Goal: Complete application form: Complete application form

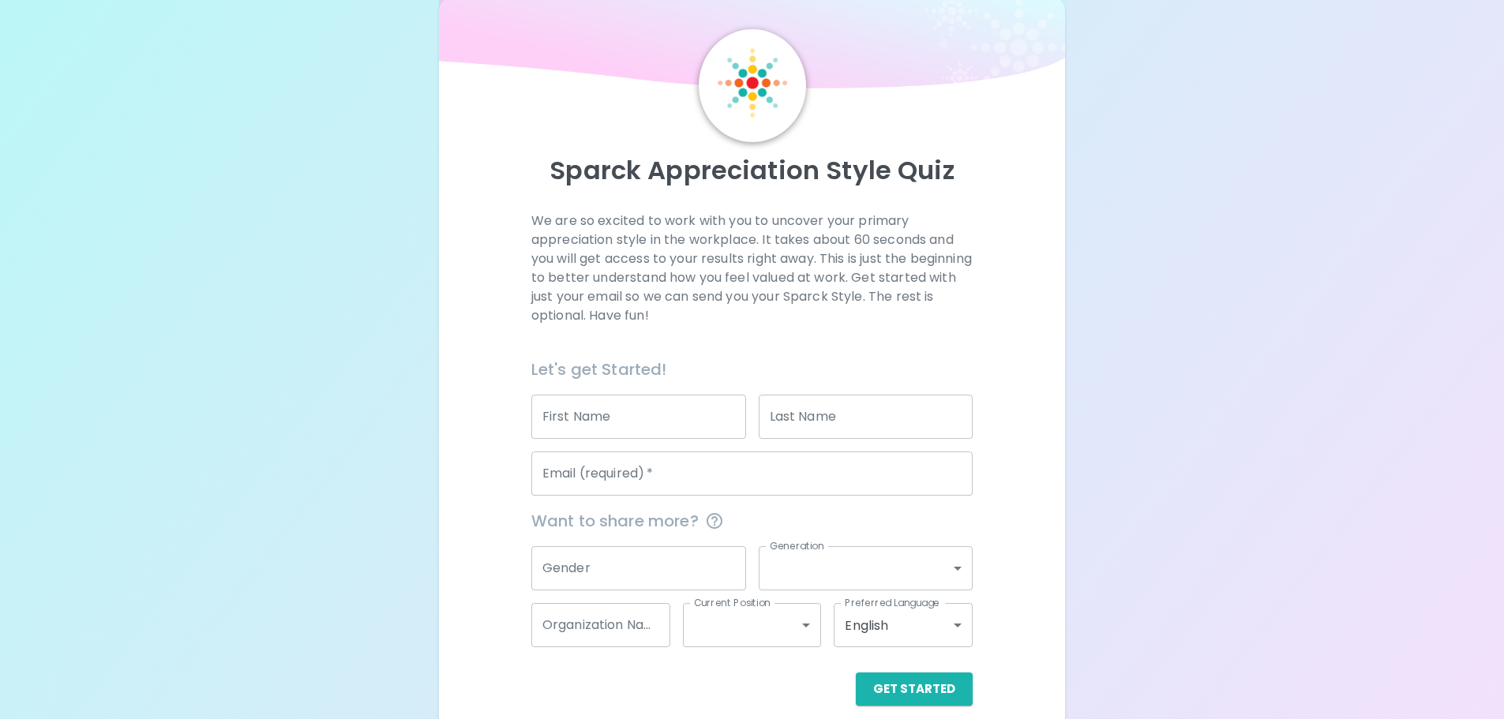
scroll to position [52, 0]
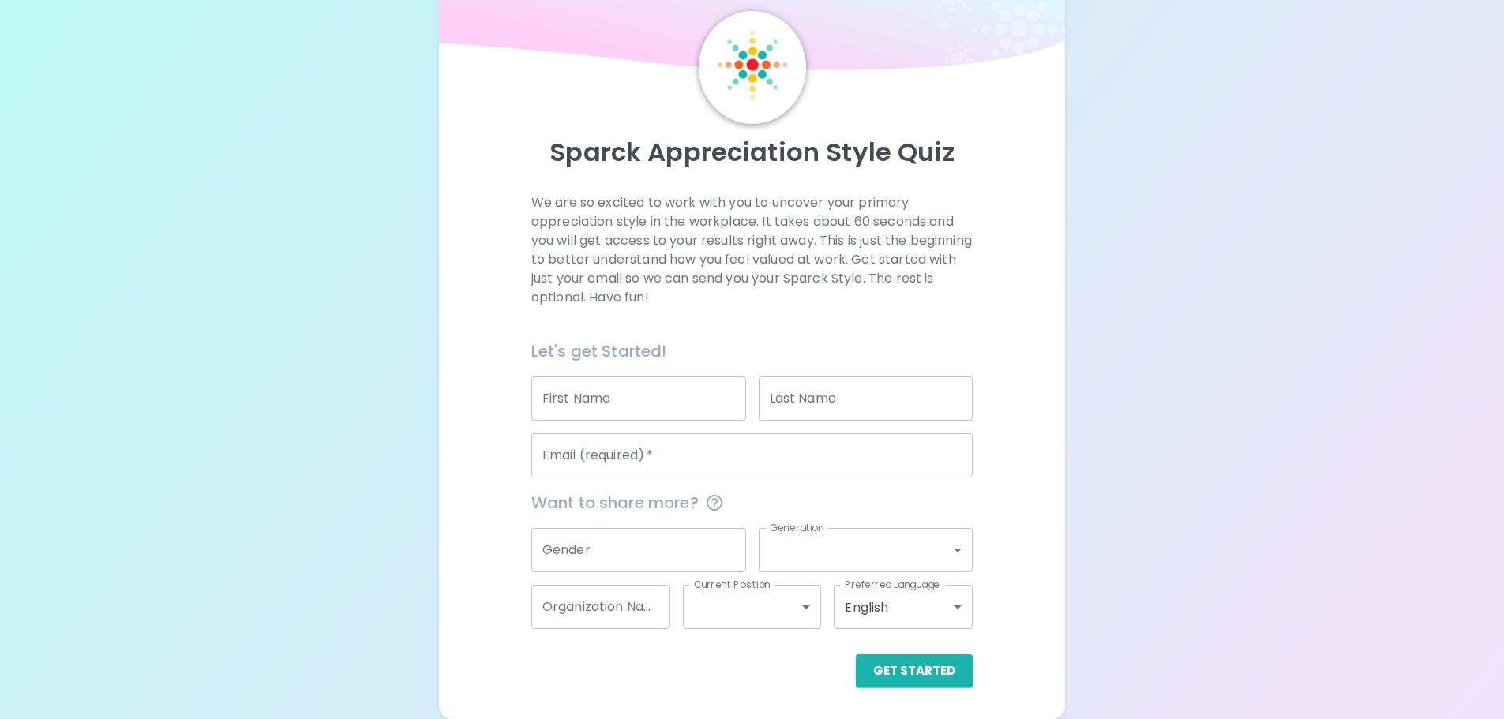
click at [688, 407] on input "First Name" at bounding box center [638, 399] width 215 height 44
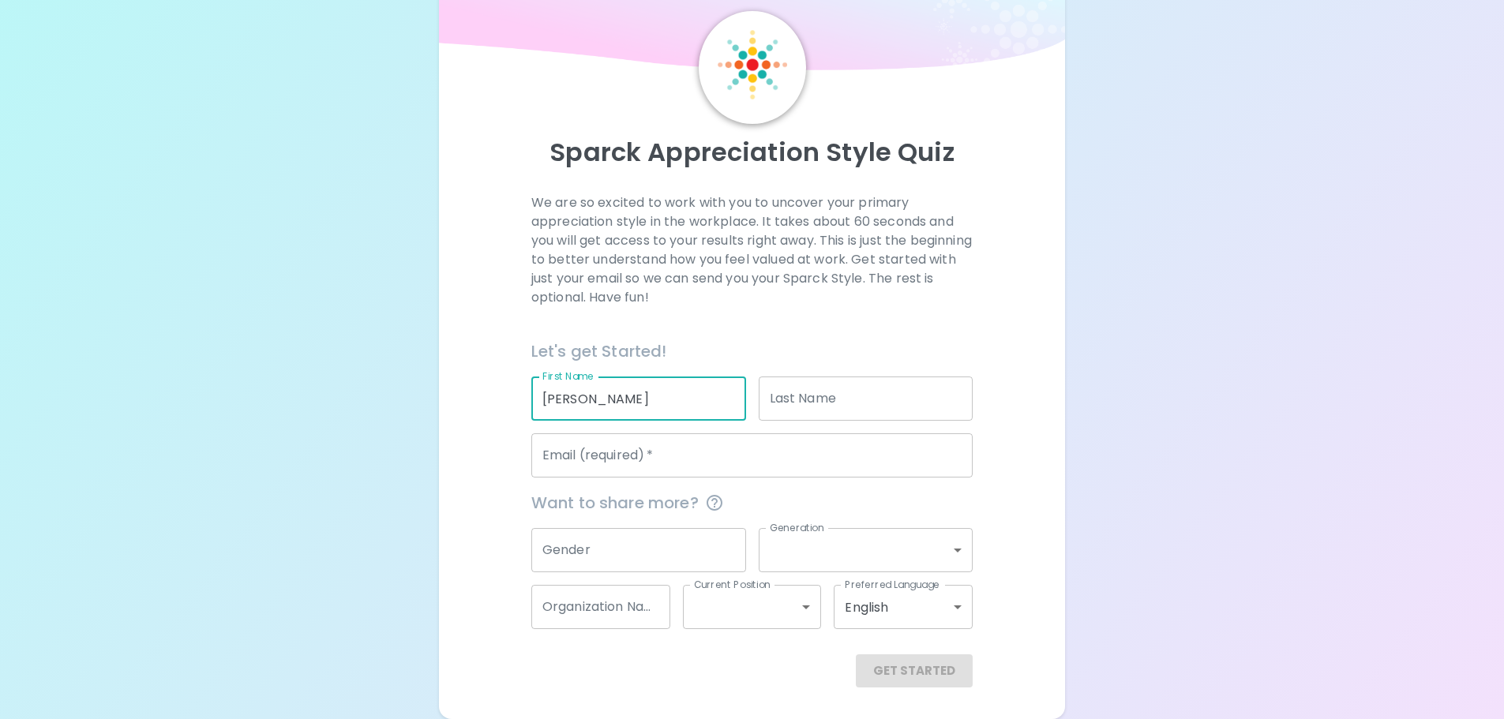
type input "[PERSON_NAME]"
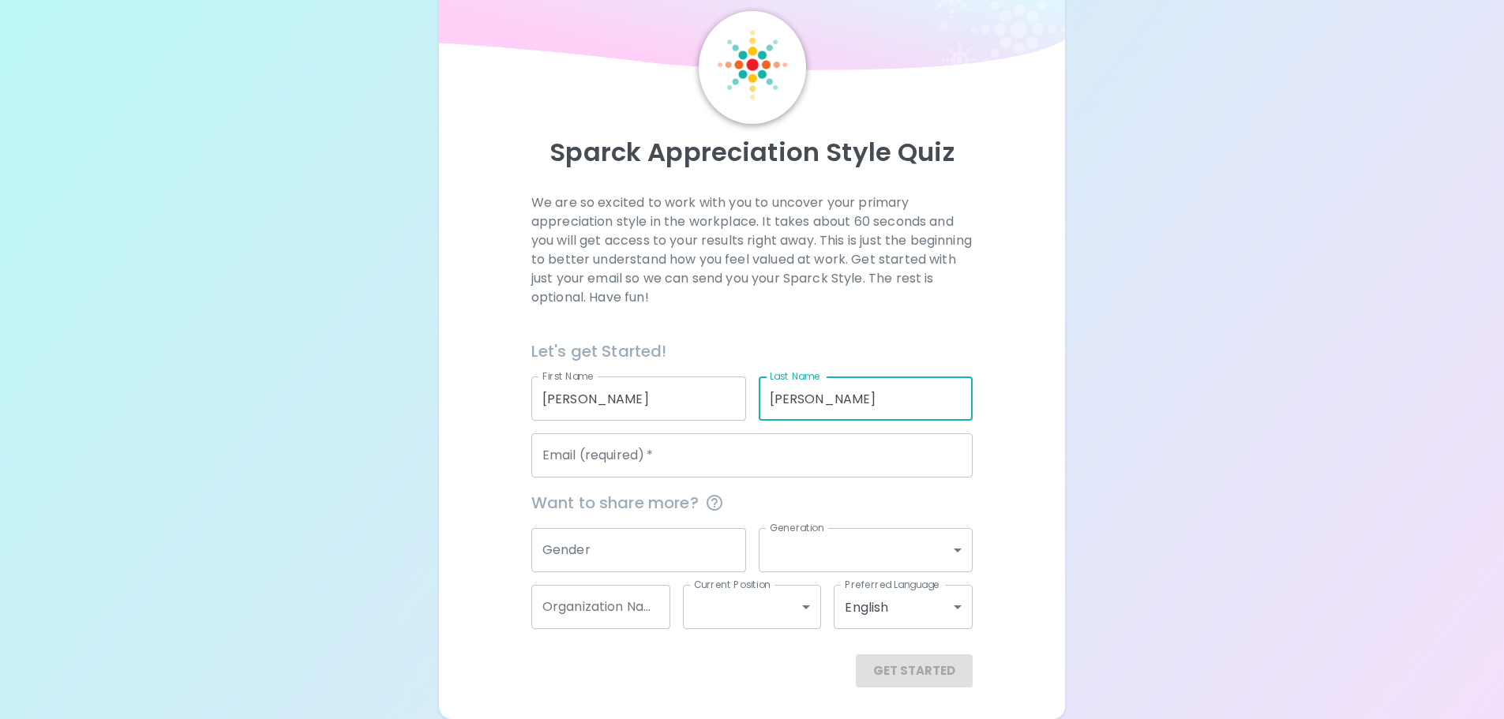
type input "[PERSON_NAME]"
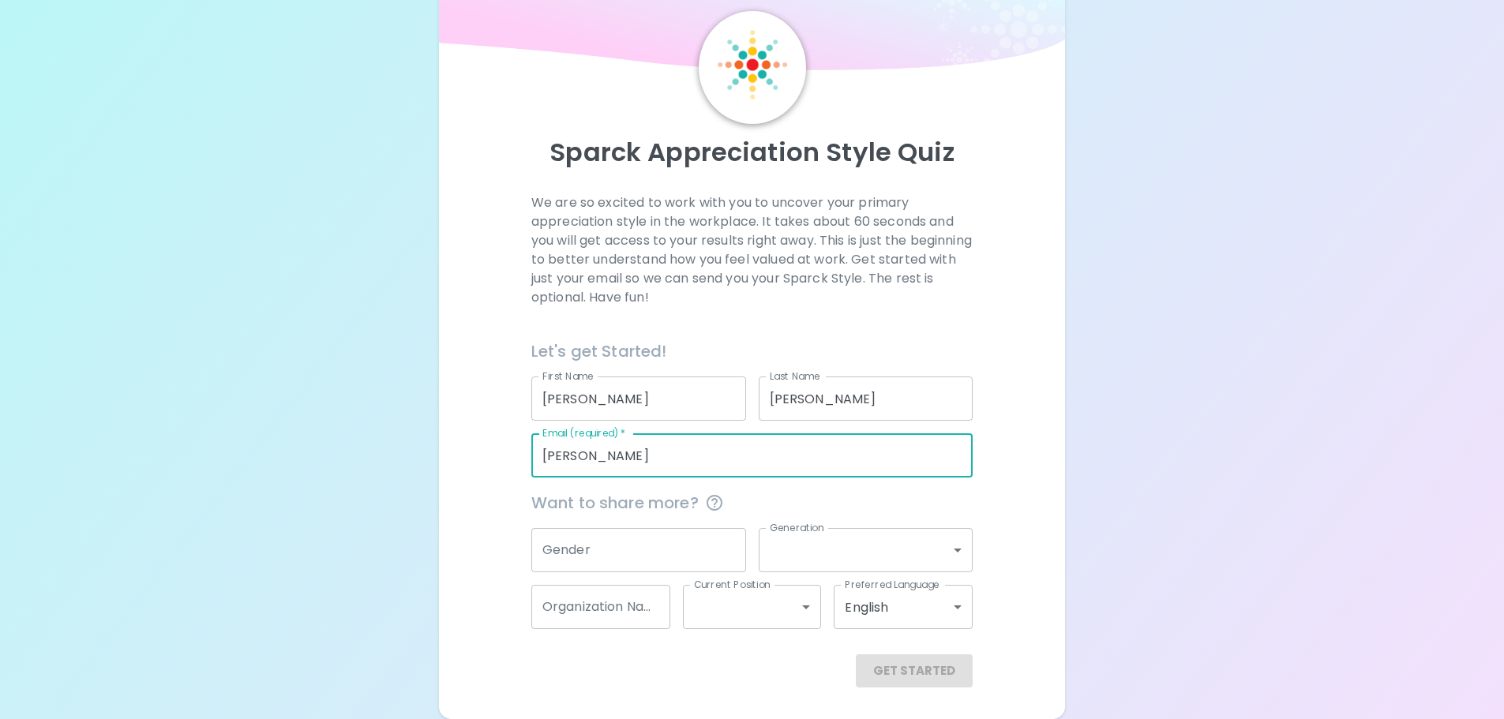
type input "[EMAIL_ADDRESS][DOMAIN_NAME]"
type input "Middle Fork, Inc."
click at [580, 620] on input "Middle Fork, Inc." at bounding box center [600, 607] width 139 height 44
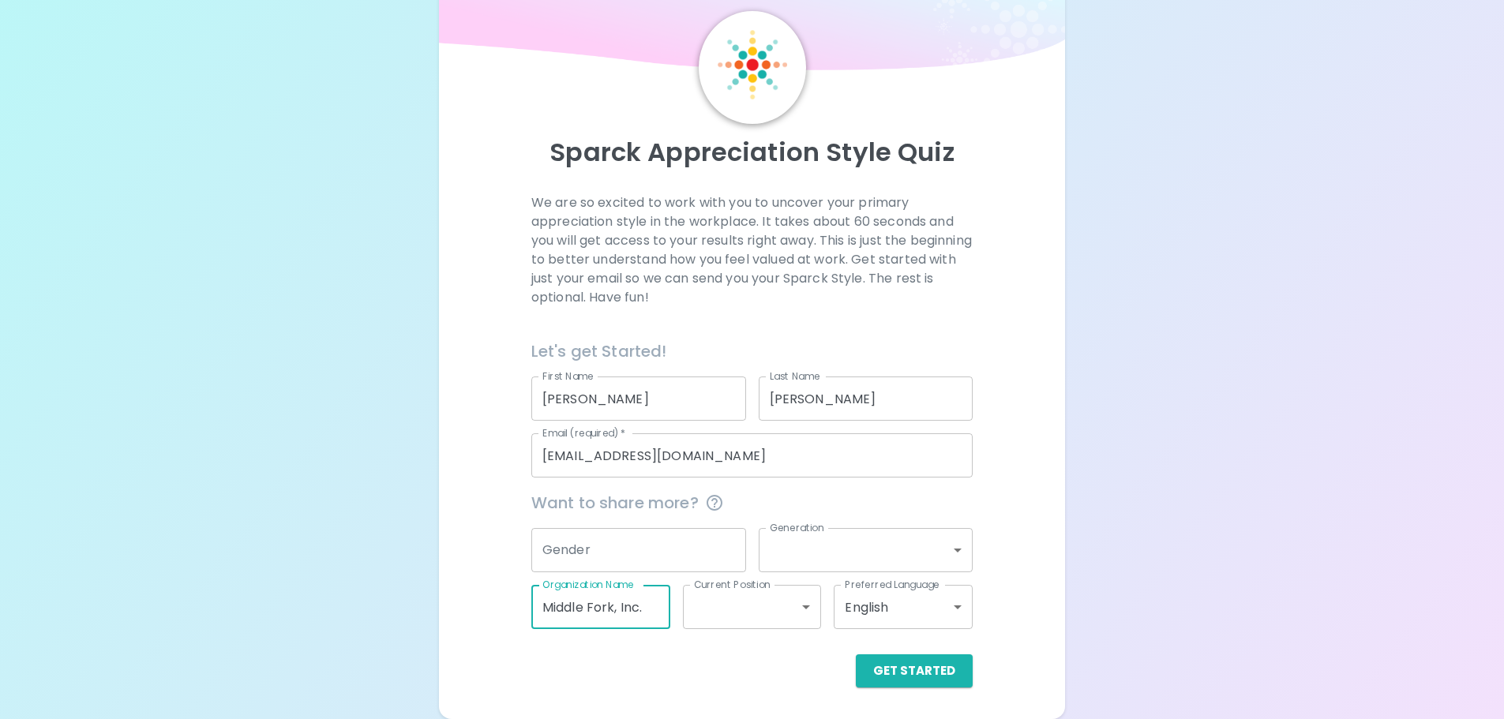
click at [580, 620] on input "Middle Fork, Inc." at bounding box center [600, 607] width 139 height 44
click at [579, 612] on input "Middle Fork, Inc." at bounding box center [600, 607] width 139 height 44
drag, startPoint x: 651, startPoint y: 613, endPoint x: 418, endPoint y: 616, distance: 232.9
click at [418, 616] on div "Sparck Appreciation Style Quiz We are so excited to work with you to uncover yo…" at bounding box center [752, 333] width 1504 height 771
click at [929, 677] on button "Get Started" at bounding box center [914, 671] width 117 height 33
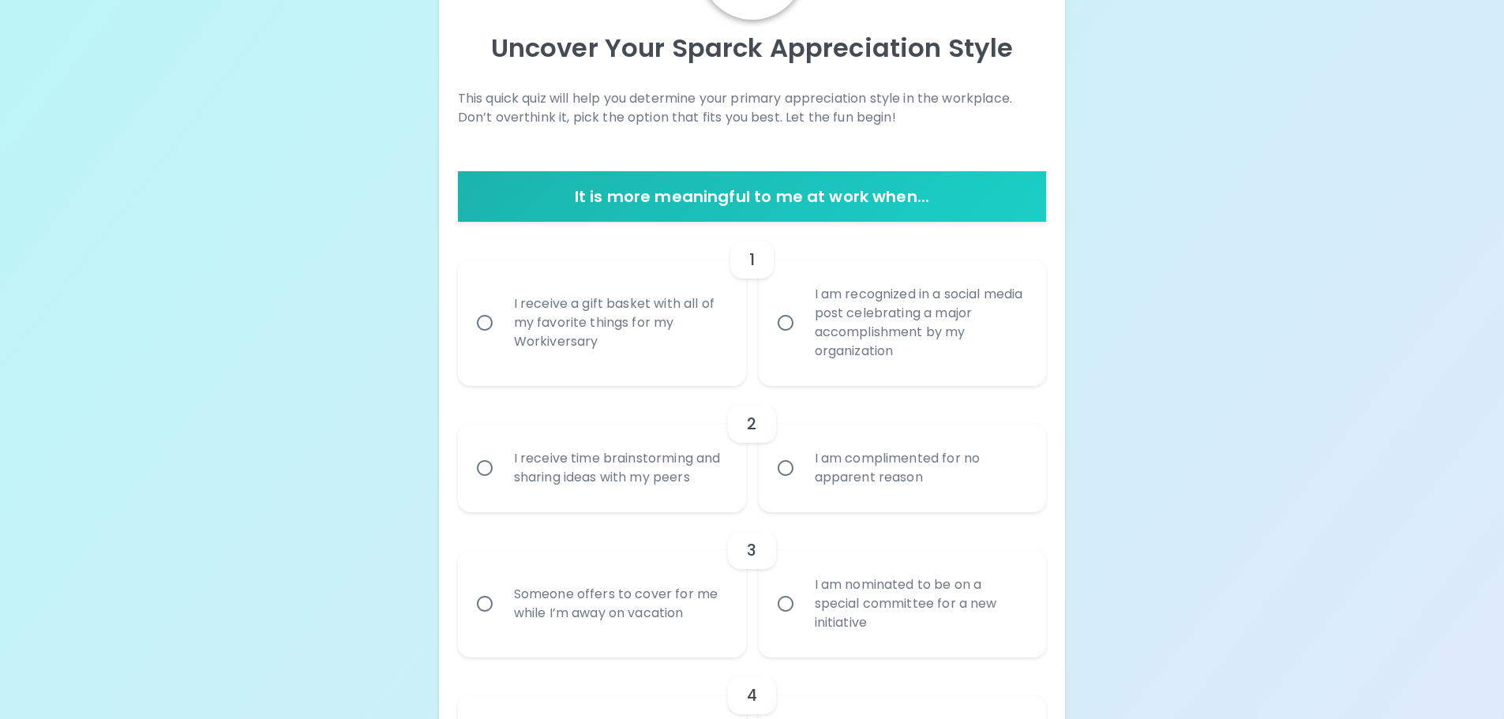
scroll to position [158, 0]
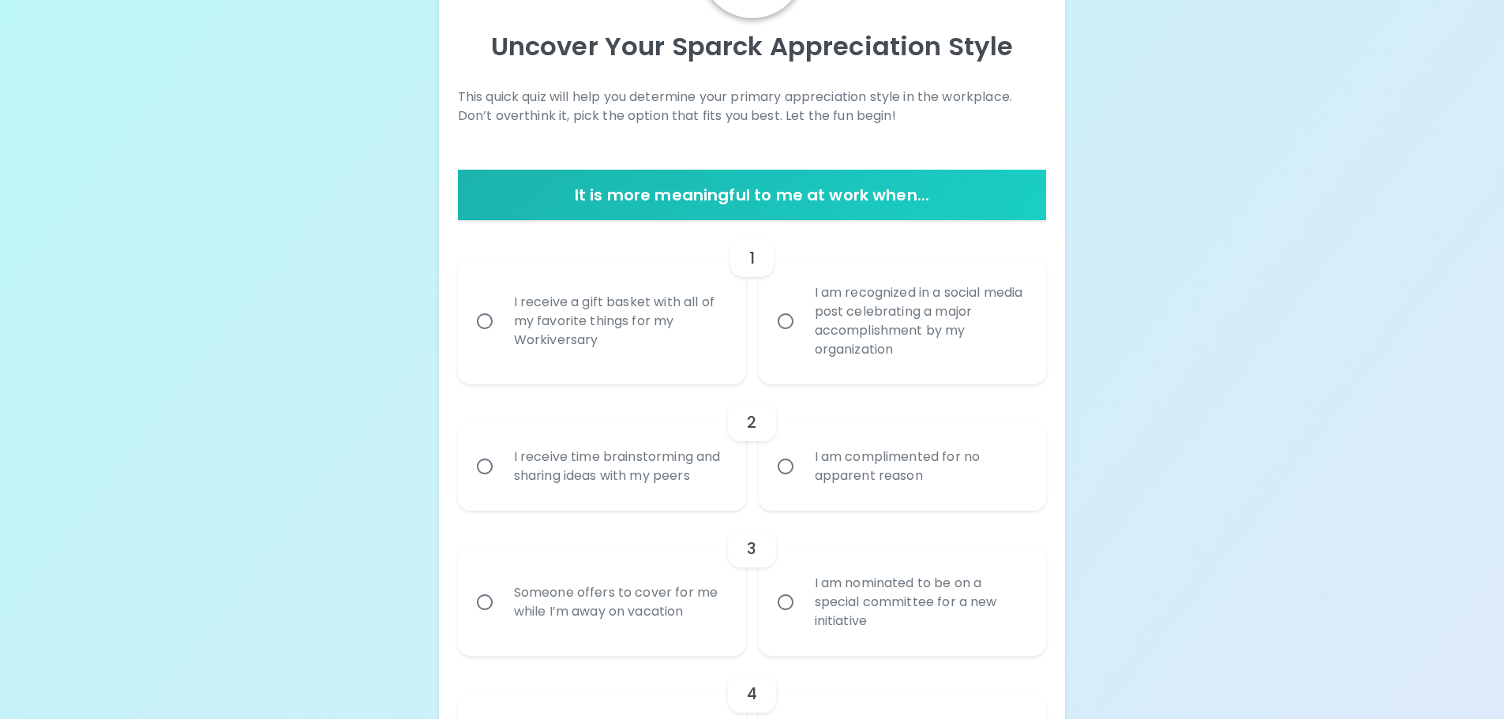
click at [843, 314] on div "I am recognized in a social media post celebrating a major accomplishment by my…" at bounding box center [920, 322] width 236 height 114
click at [802, 314] on input "I am recognized in a social media post celebrating a major accomplishment by my…" at bounding box center [785, 321] width 33 height 33
radio input "true"
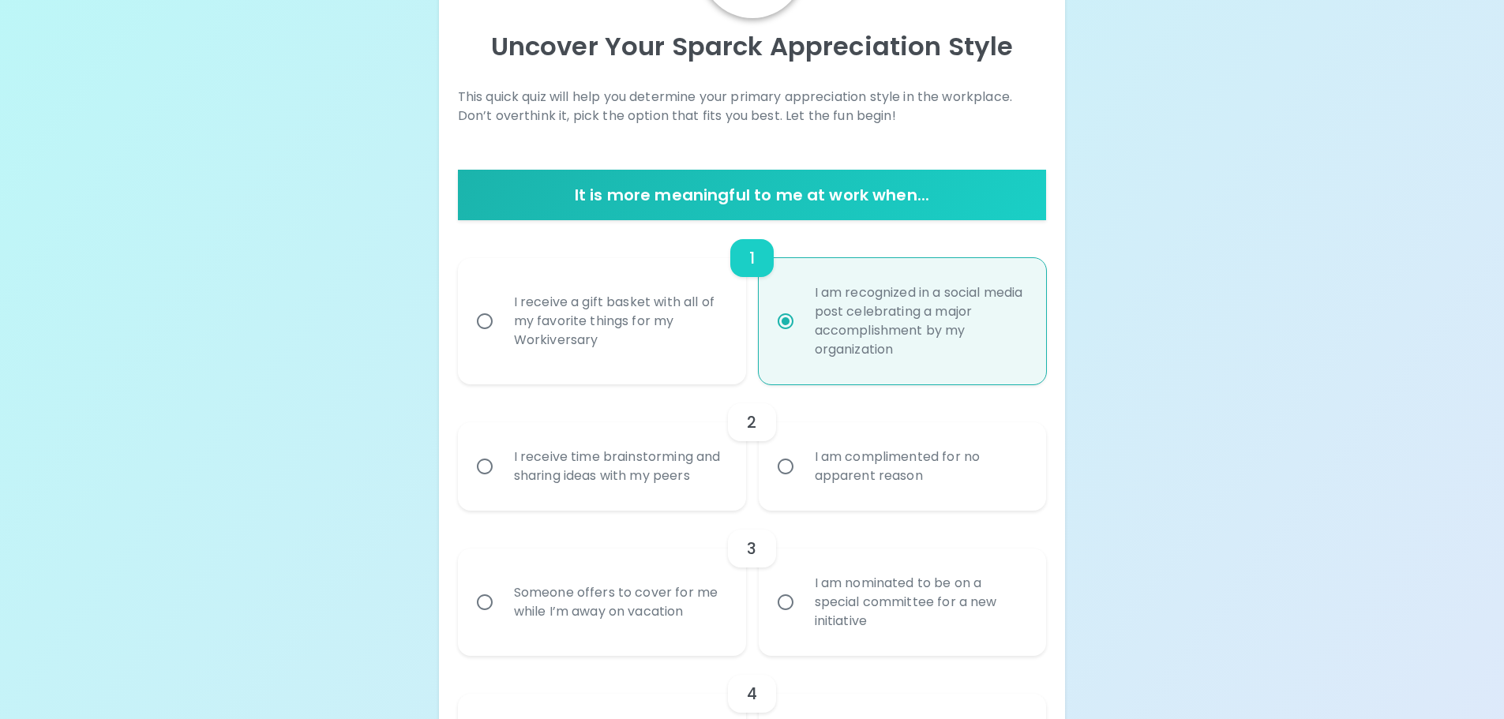
scroll to position [284, 0]
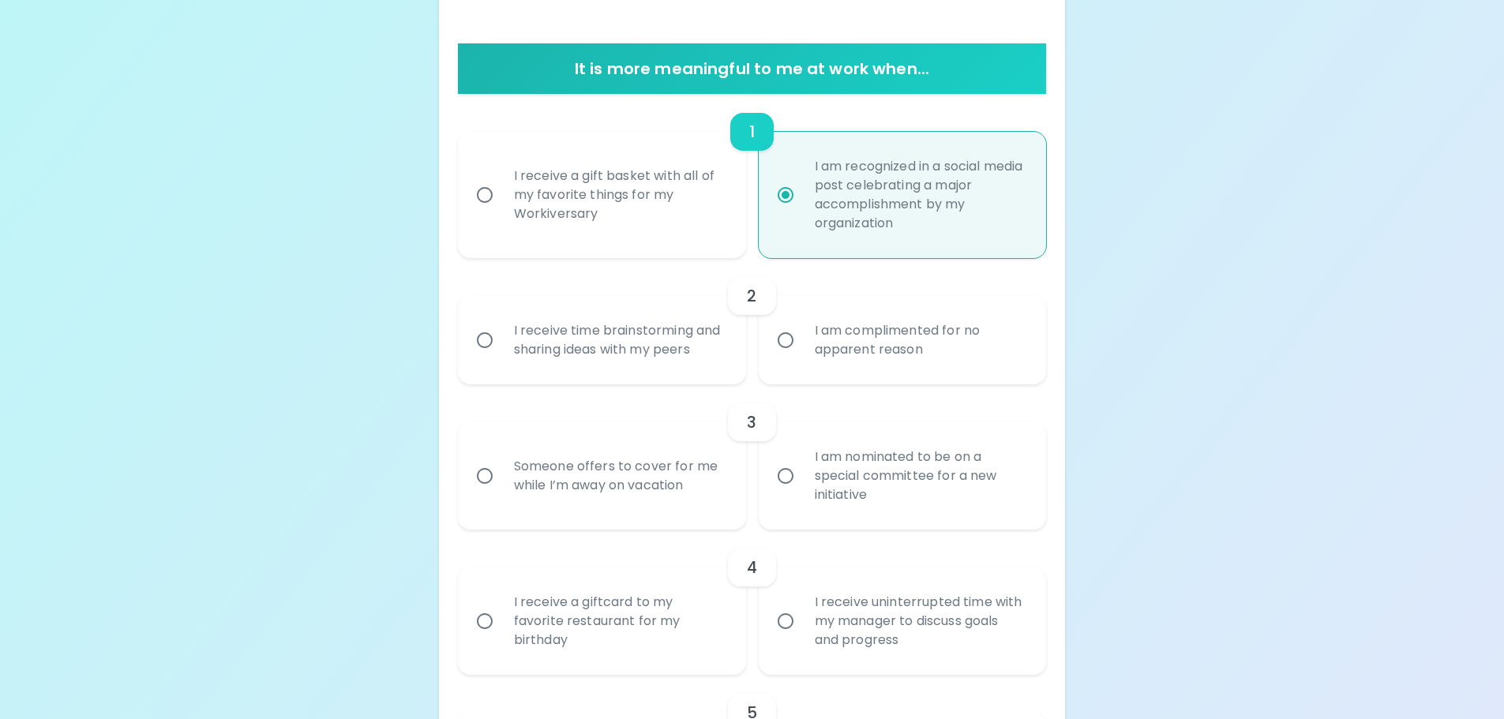
click at [631, 351] on div "I receive time brainstorming and sharing ideas with my peers" at bounding box center [619, 340] width 236 height 76
click at [501, 351] on input "I receive time brainstorming and sharing ideas with my peers" at bounding box center [484, 340] width 33 height 33
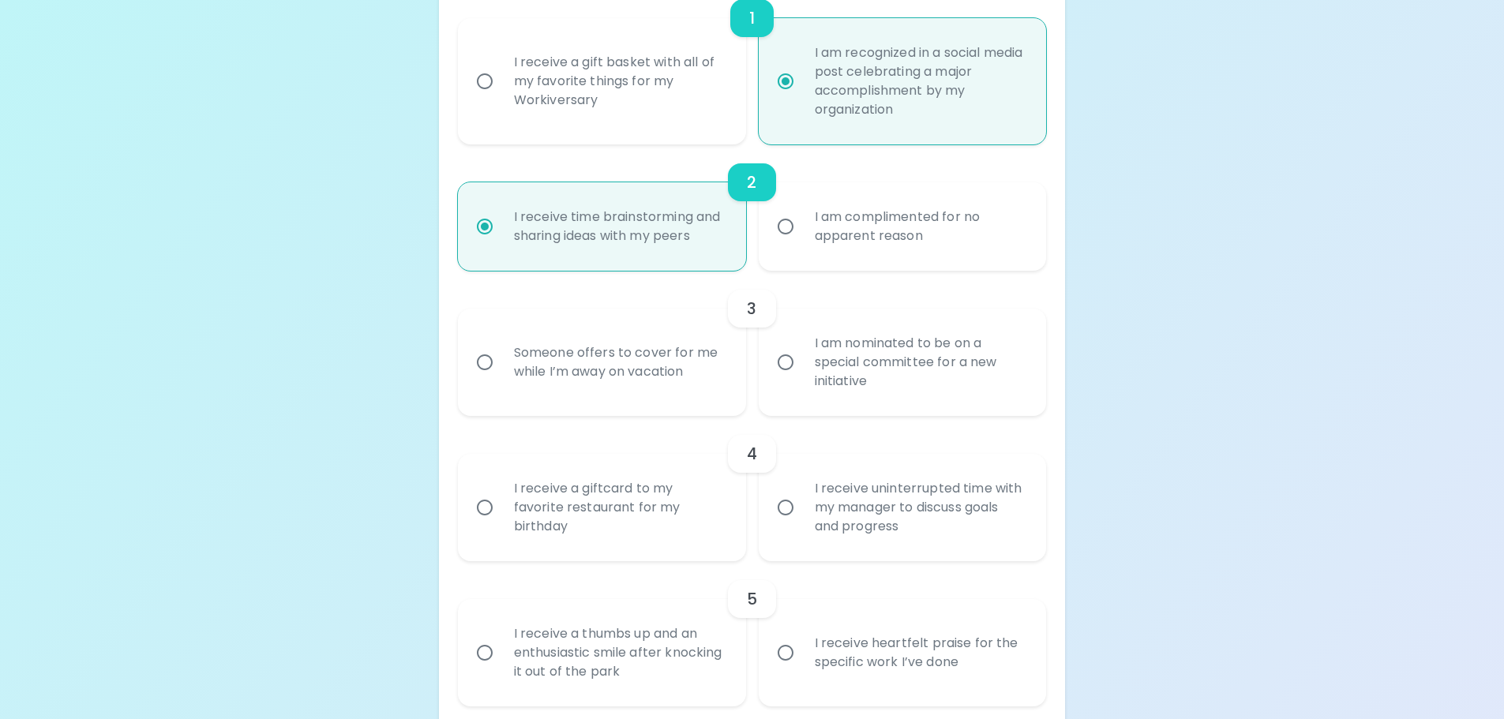
scroll to position [411, 0]
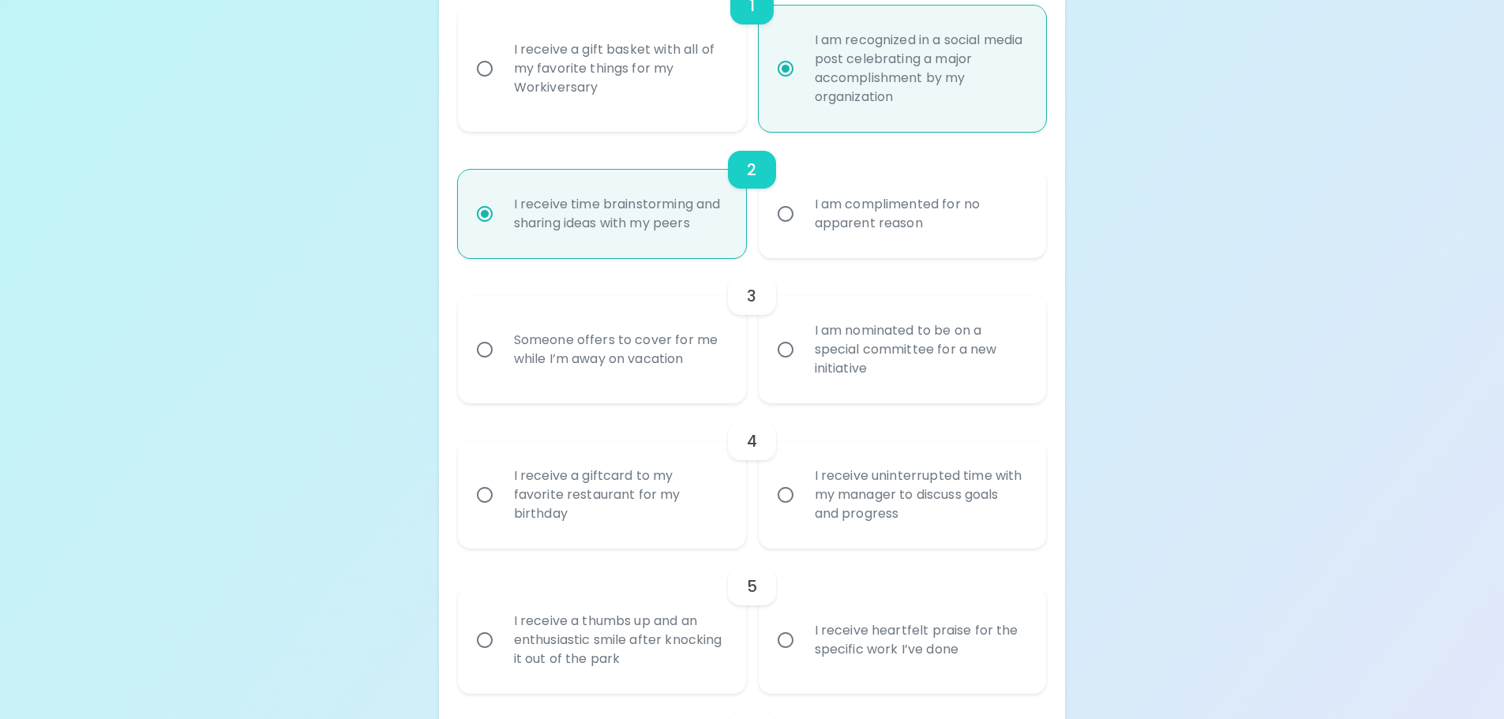
radio input "true"
click at [880, 332] on div "I am nominated to be on a special committee for a new initiative" at bounding box center [920, 349] width 236 height 95
click at [802, 333] on input "I am nominated to be on a special committee for a new initiative" at bounding box center [785, 349] width 33 height 33
radio input "false"
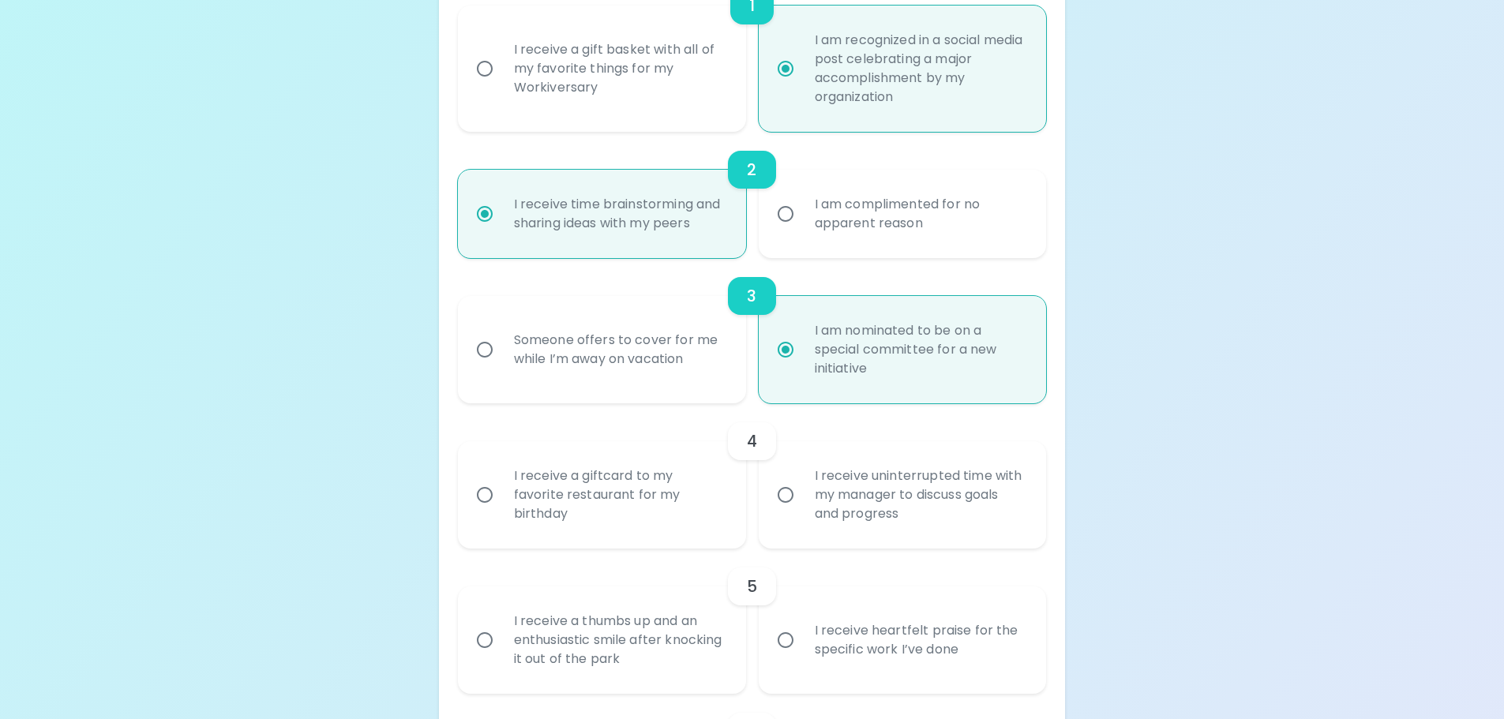
scroll to position [537, 0]
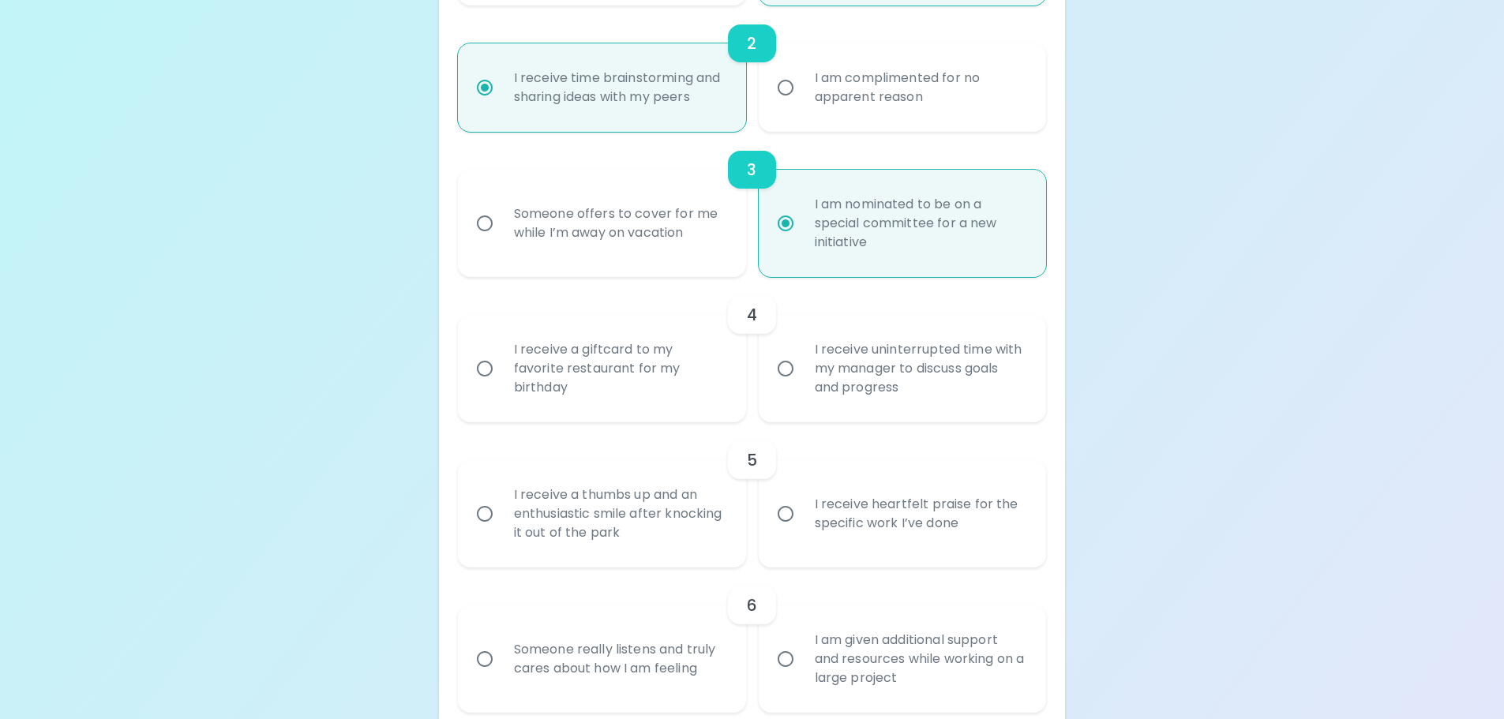
radio input "true"
click at [855, 371] on div "I receive uninterrupted time with my manager to discuss goals and progress" at bounding box center [920, 368] width 236 height 95
click at [802, 371] on input "I receive uninterrupted time with my manager to discuss goals and progress" at bounding box center [785, 368] width 33 height 33
radio input "false"
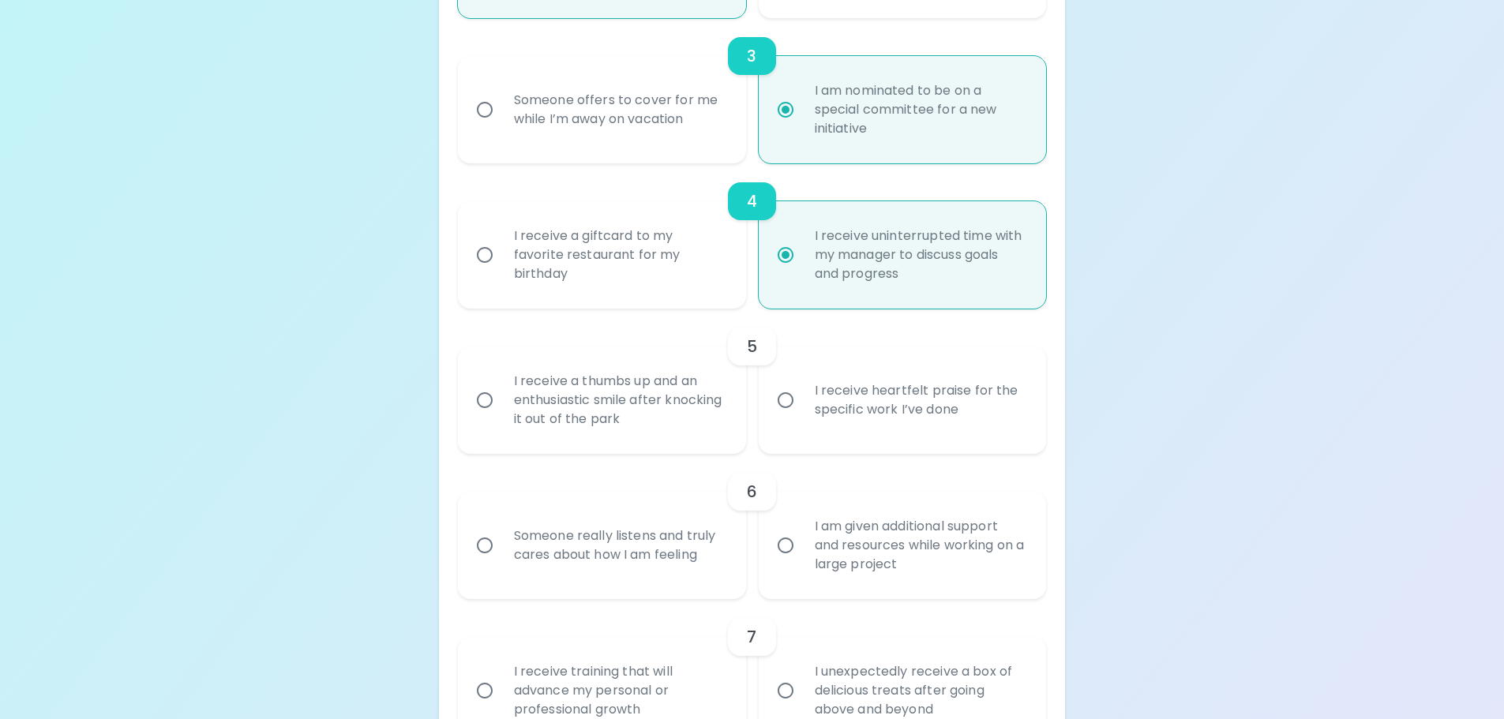
scroll to position [663, 0]
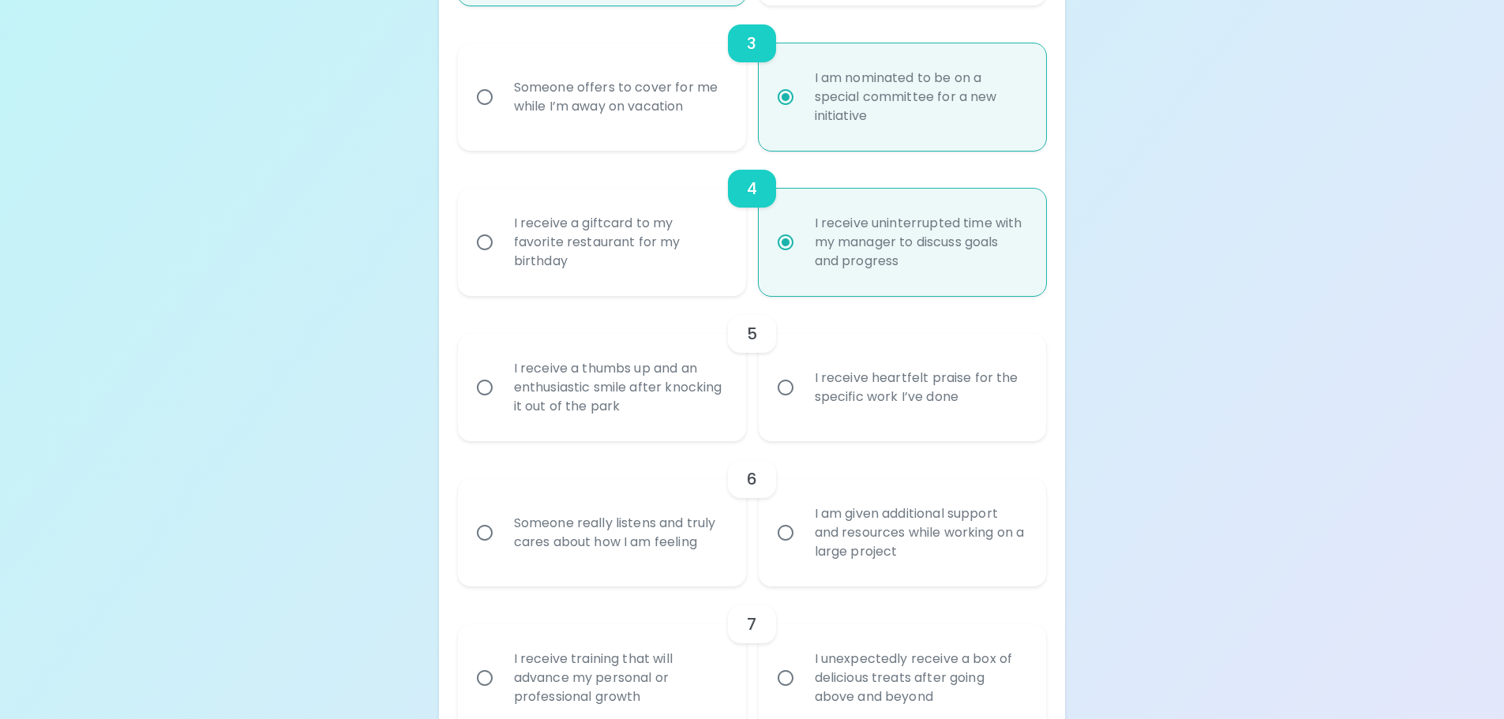
radio input "true"
click at [672, 385] on div "I receive a thumbs up and an enthusiastic smile after knocking it out of the pa…" at bounding box center [619, 387] width 236 height 95
click at [501, 385] on input "I receive a thumbs up and an enthusiastic smile after knocking it out of the pa…" at bounding box center [484, 387] width 33 height 33
radio input "false"
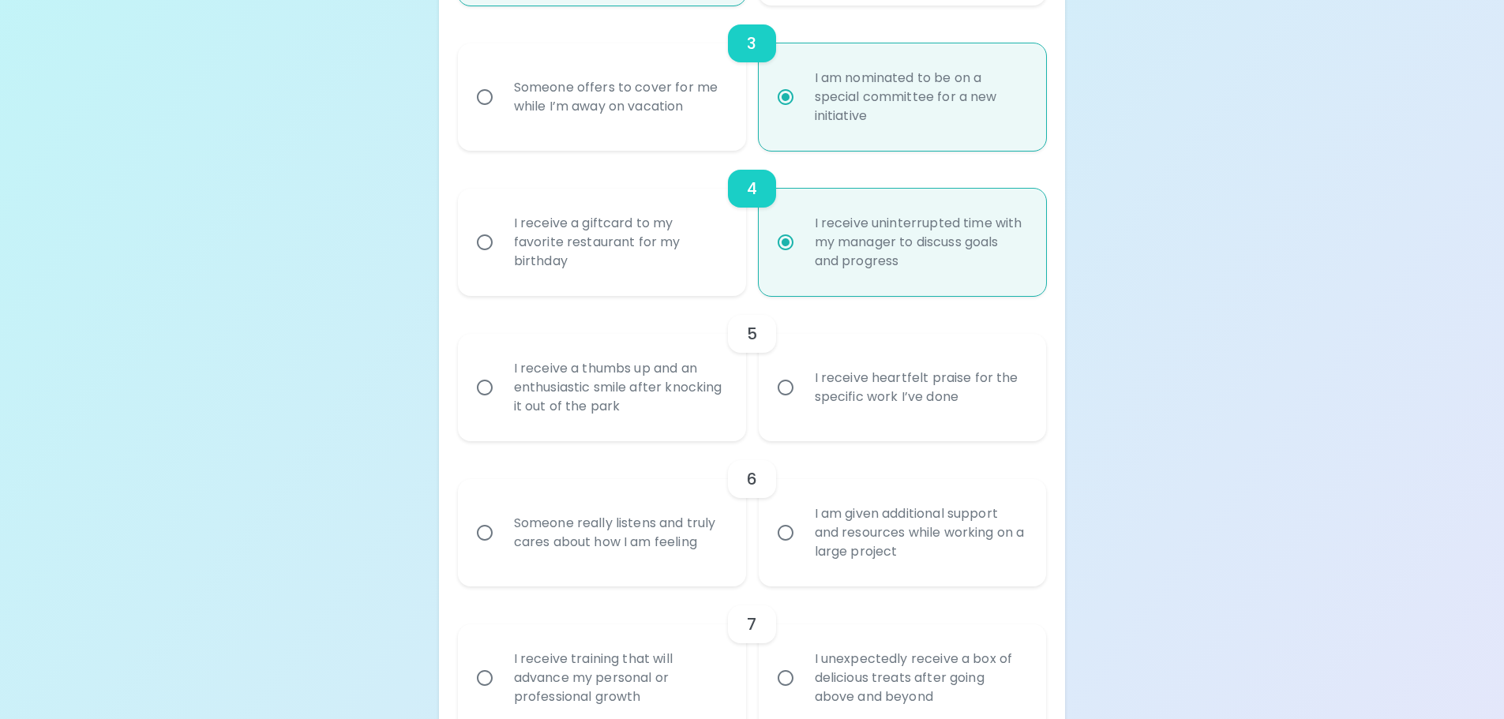
radio input "false"
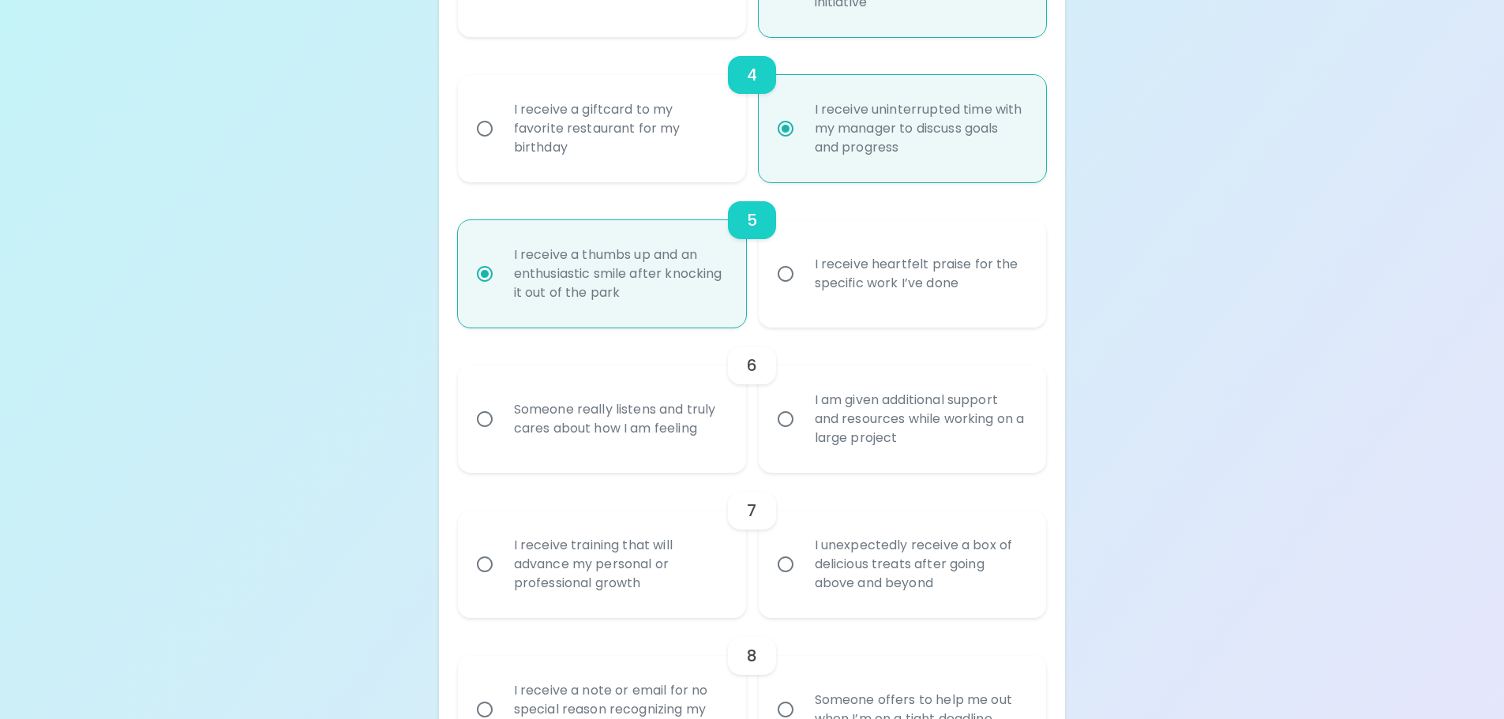
scroll to position [790, 0]
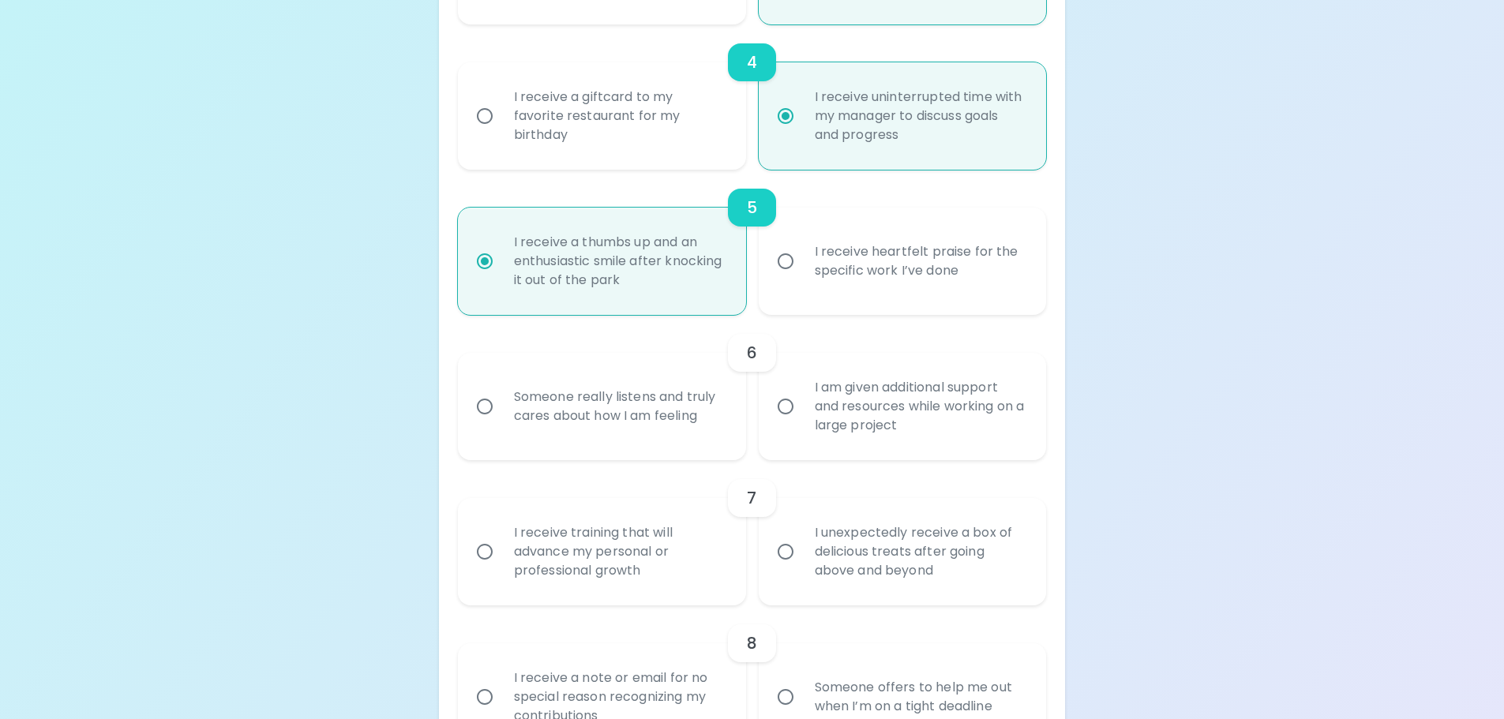
radio input "true"
click at [893, 393] on div "I am given additional support and resources while working on a large project" at bounding box center [920, 406] width 236 height 95
click at [802, 393] on input "I am given additional support and resources while working on a large project" at bounding box center [785, 406] width 33 height 33
radio input "false"
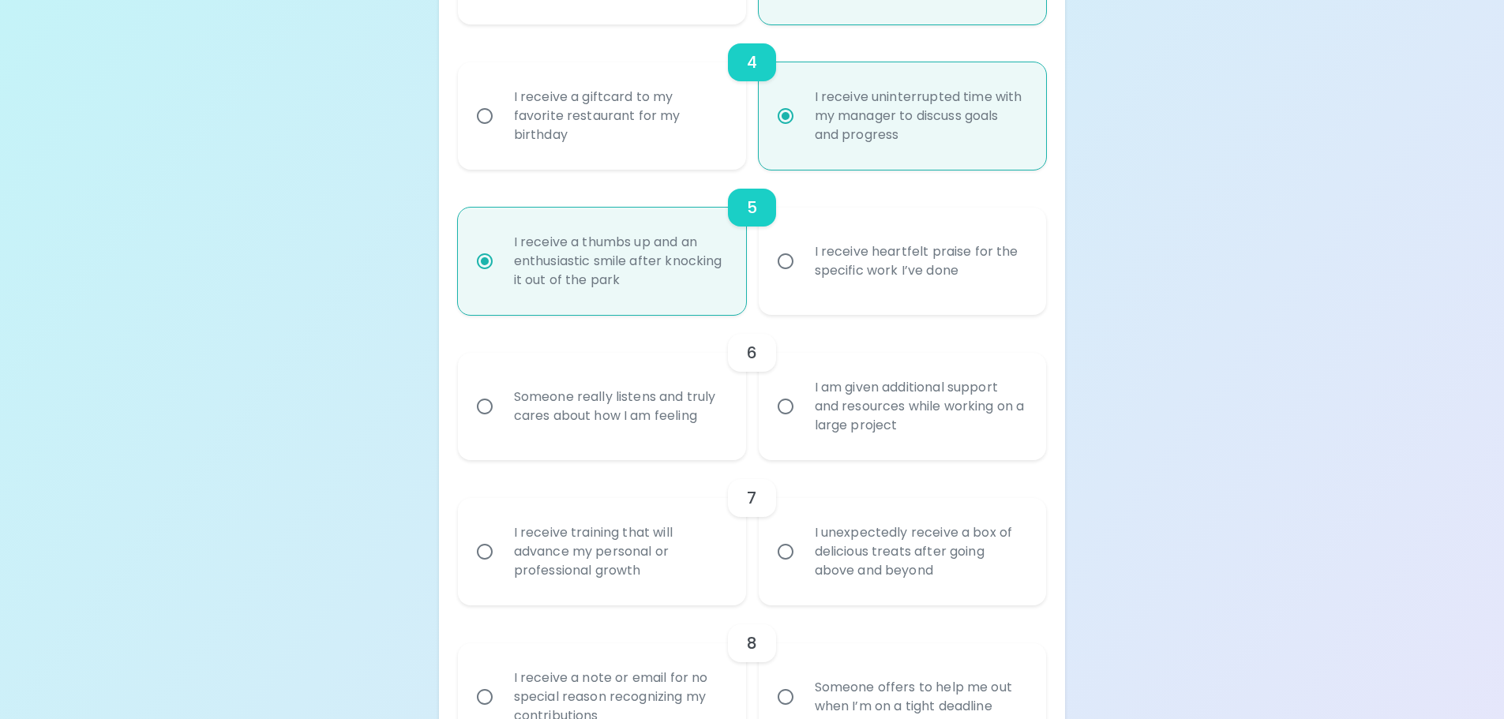
radio input "false"
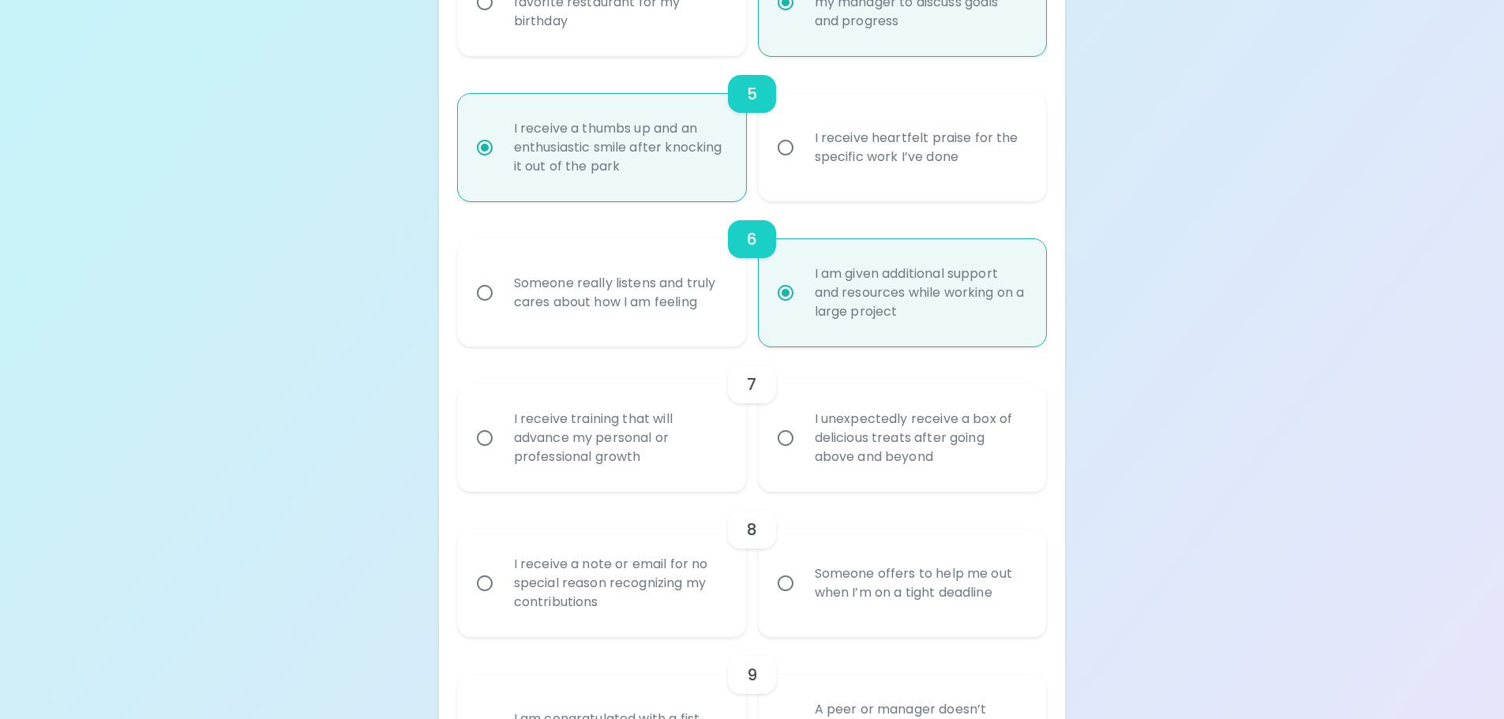
scroll to position [916, 0]
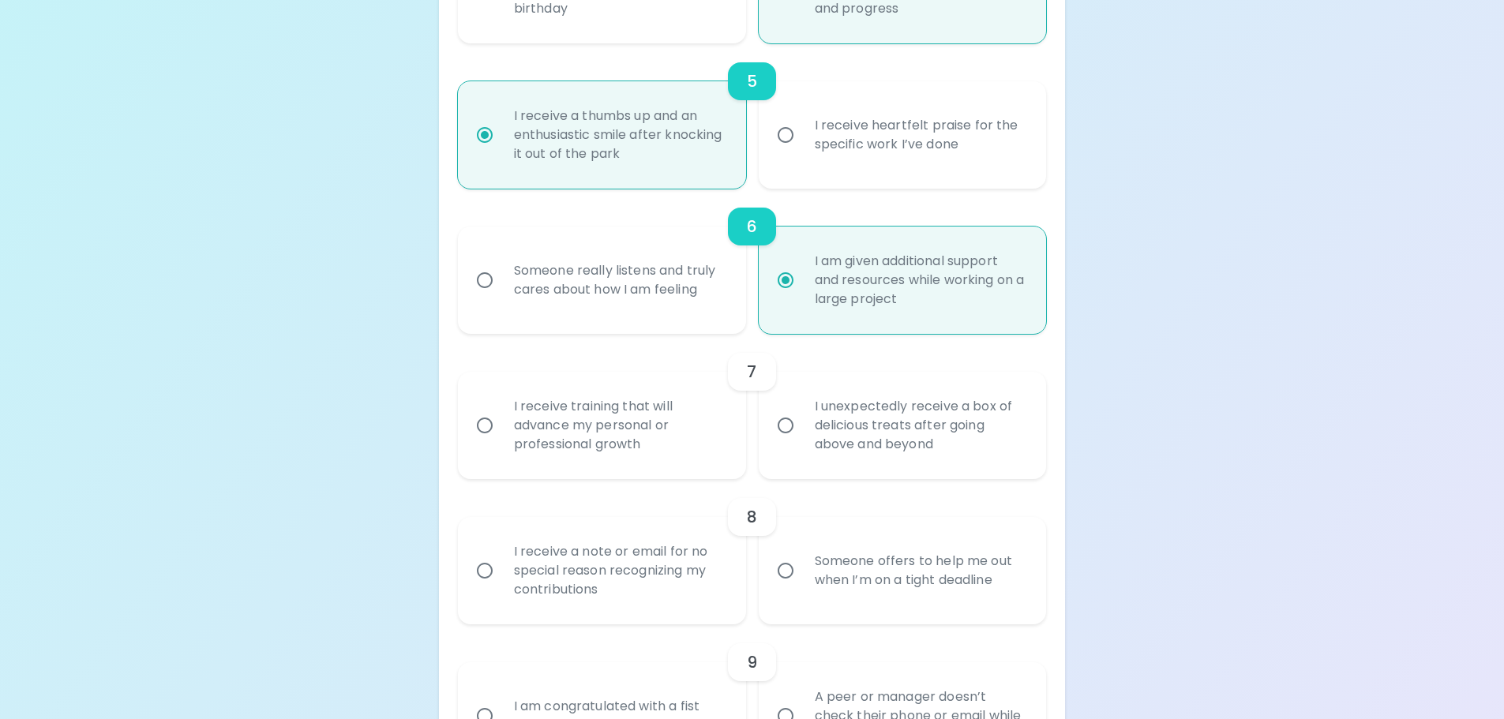
radio input "true"
click at [633, 427] on div "I receive training that will advance my personal or professional growth" at bounding box center [619, 425] width 236 height 95
click at [501, 427] on input "I receive training that will advance my personal or professional growth" at bounding box center [484, 425] width 33 height 33
radio input "false"
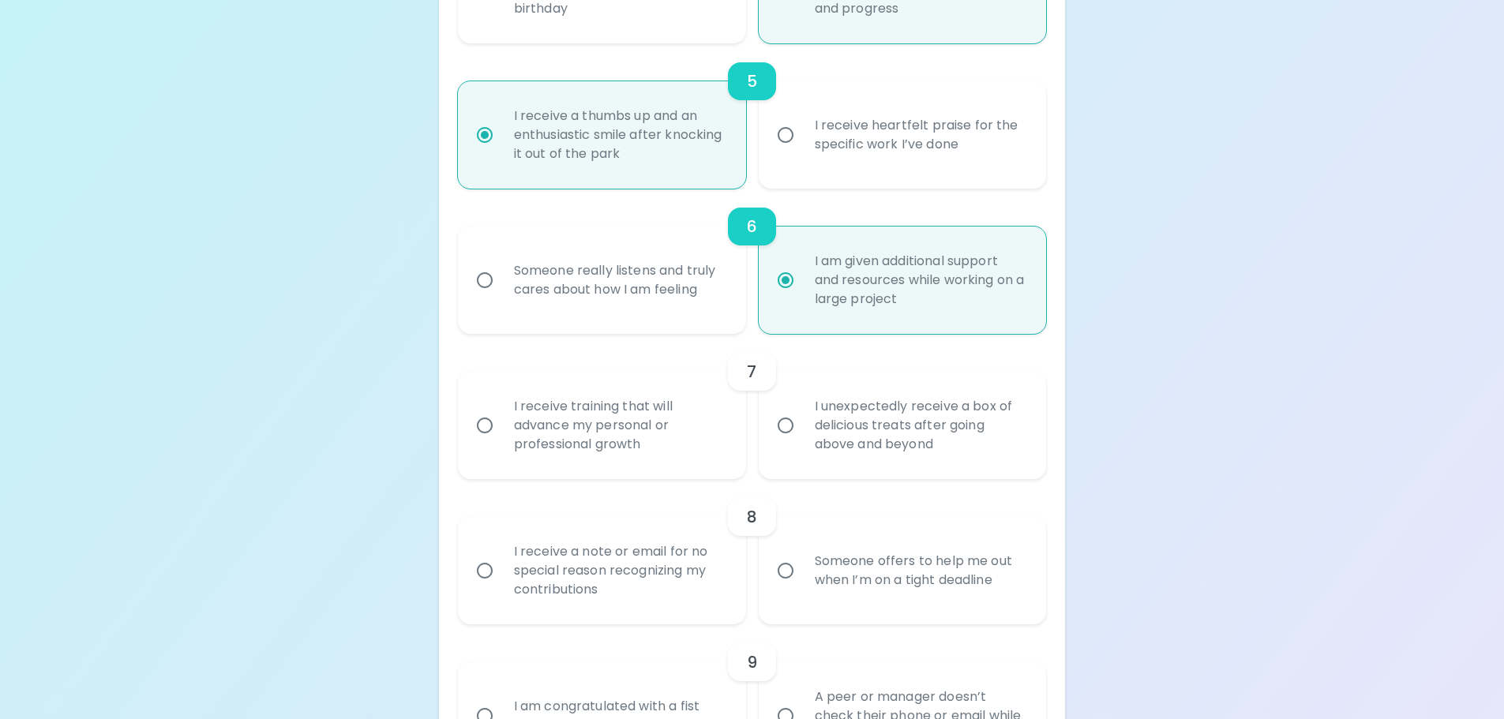
radio input "false"
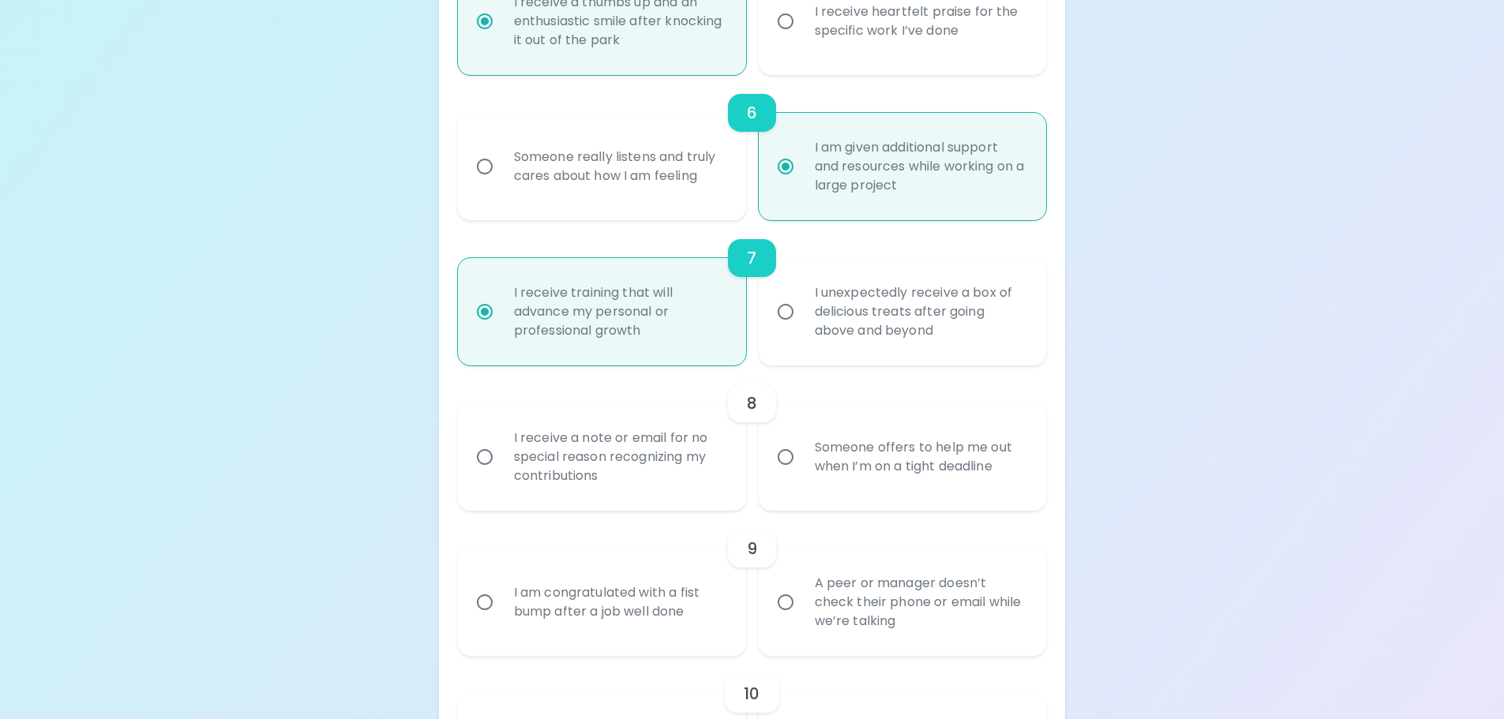
scroll to position [1042, 0]
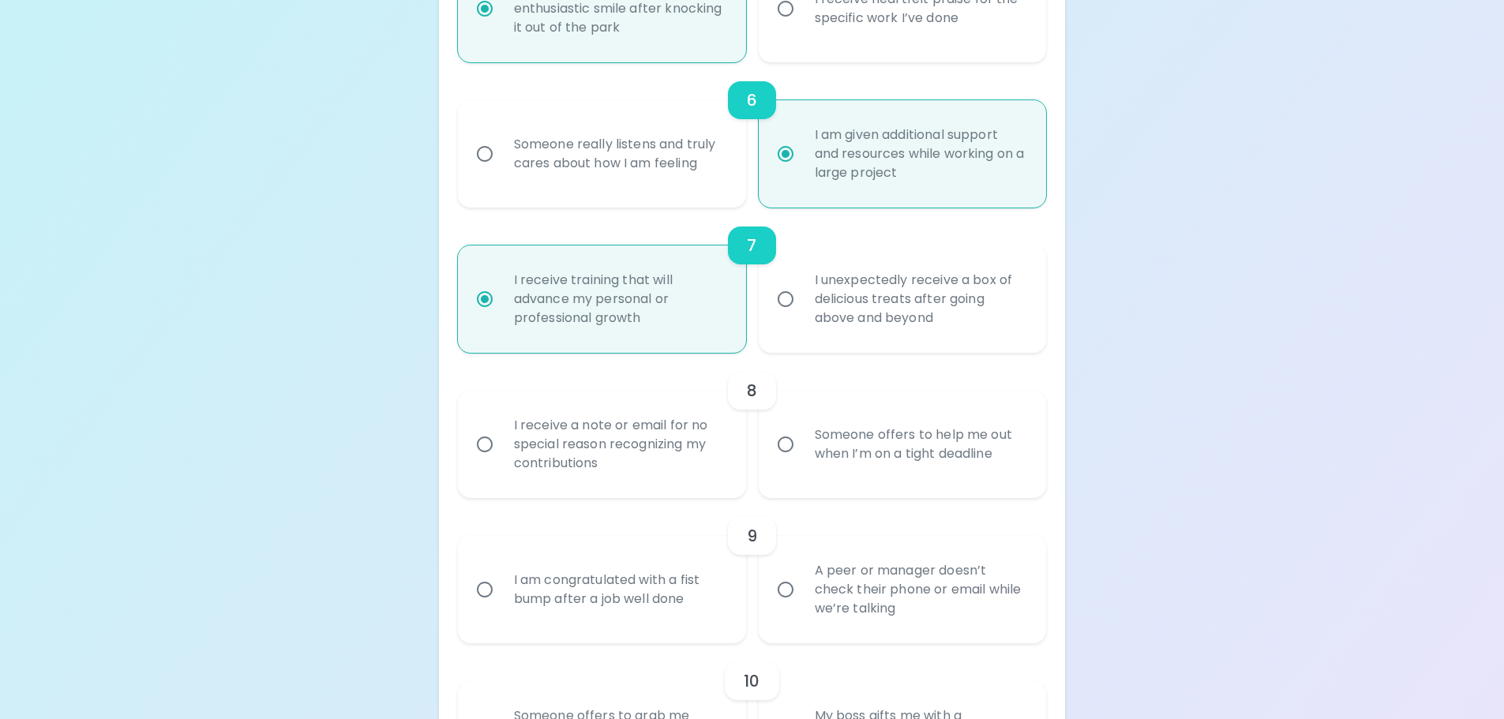
radio input "true"
click at [904, 444] on div "Someone offers to help me out when I’m on a tight deadline" at bounding box center [920, 445] width 236 height 76
click at [802, 444] on input "Someone offers to help me out when I’m on a tight deadline" at bounding box center [785, 444] width 33 height 33
radio input "false"
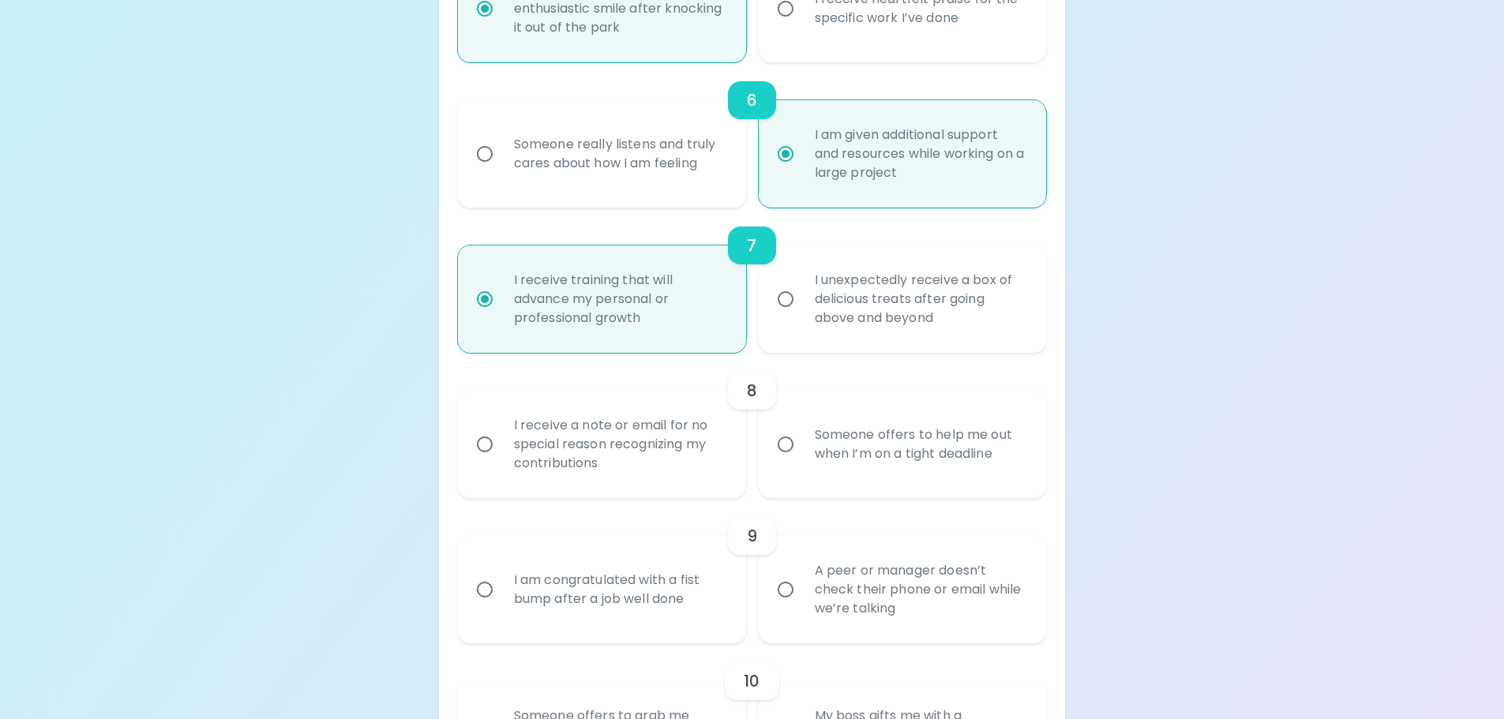
radio input "false"
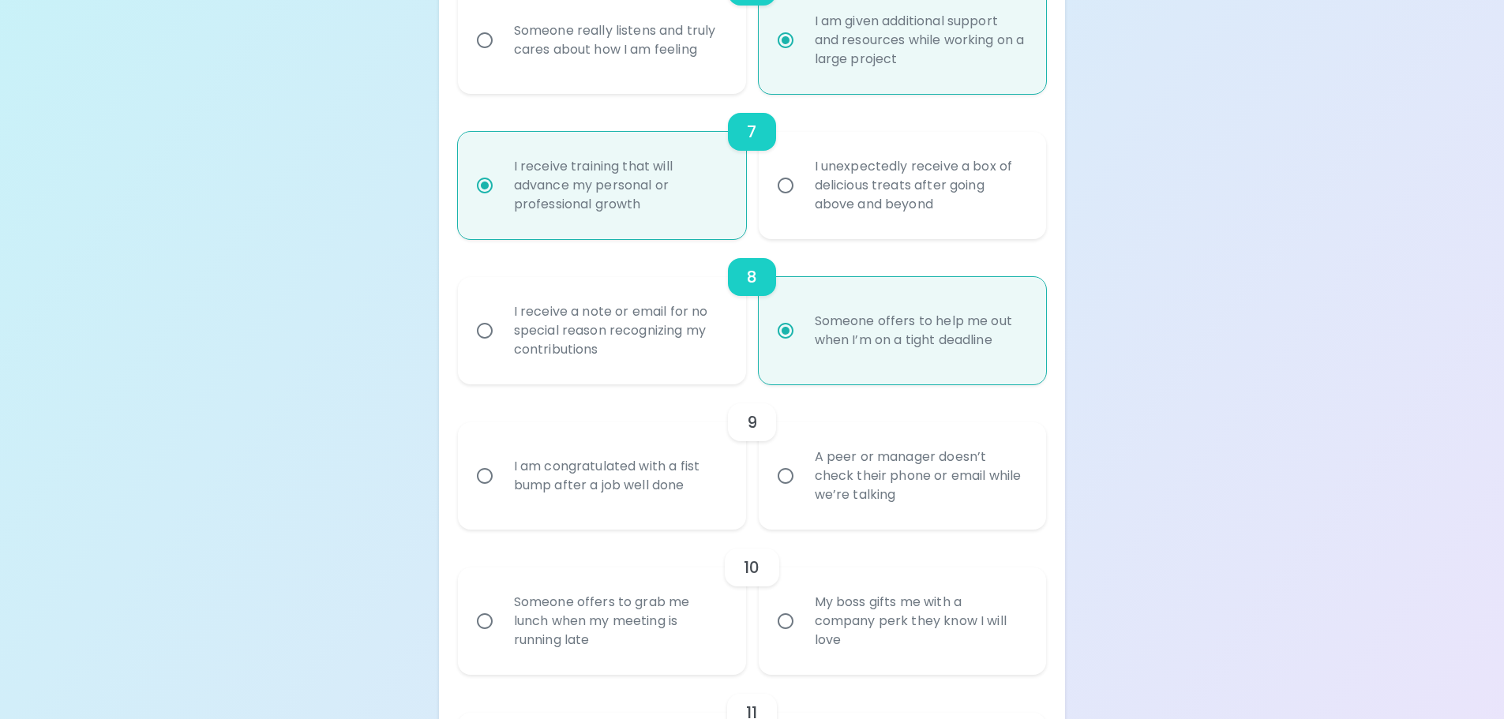
scroll to position [1169, 0]
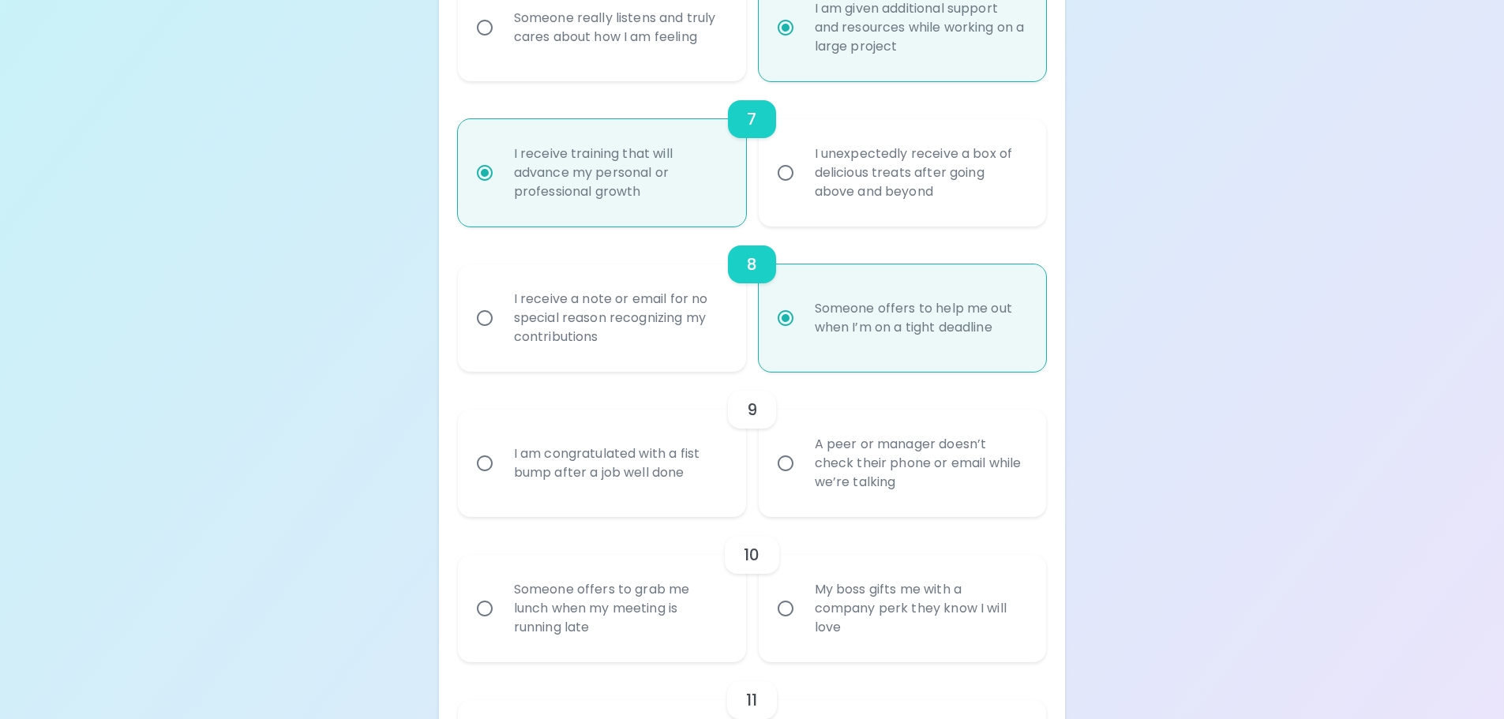
radio input "true"
click at [842, 462] on div "A peer or manager doesn’t check their phone or email while we’re talking" at bounding box center [920, 463] width 236 height 95
click at [802, 462] on input "A peer or manager doesn’t check their phone or email while we’re talking" at bounding box center [785, 463] width 33 height 33
radio input "false"
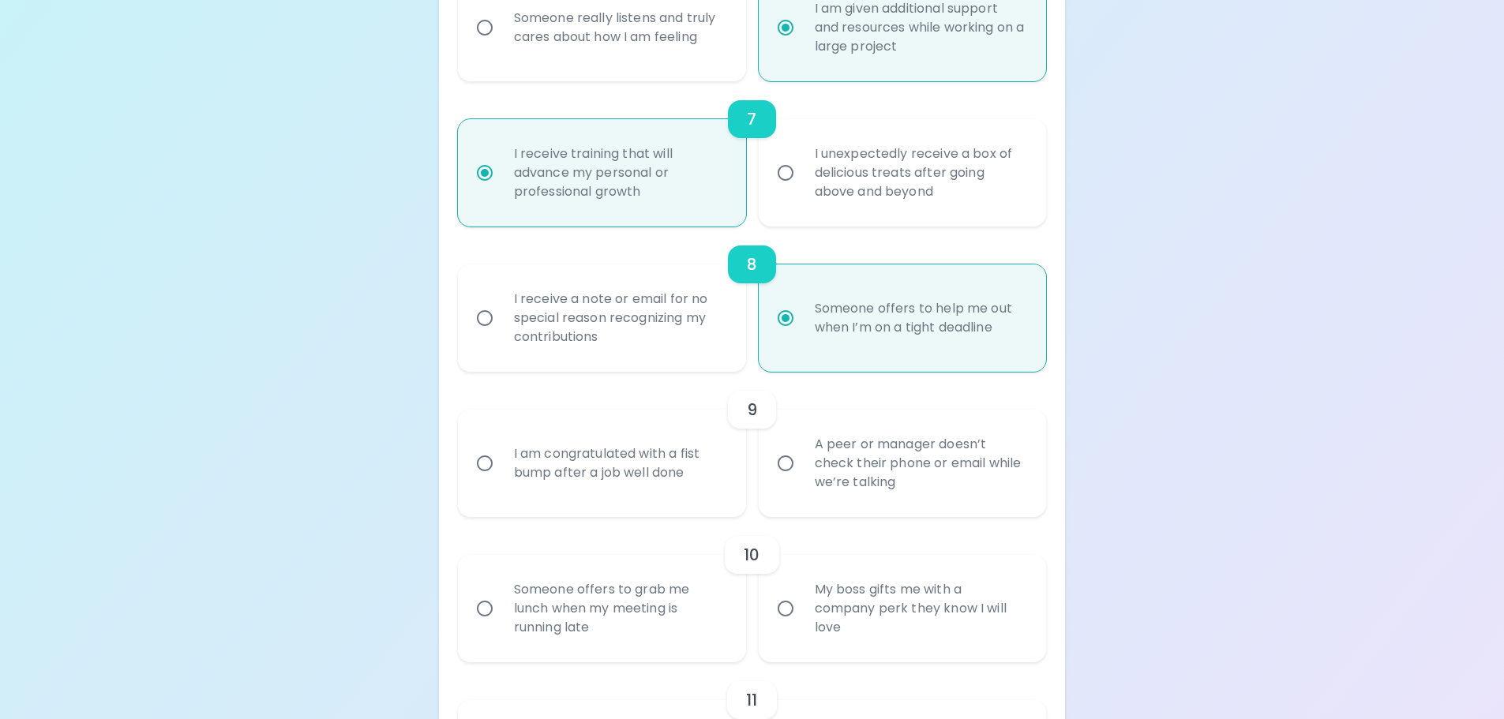
radio input "false"
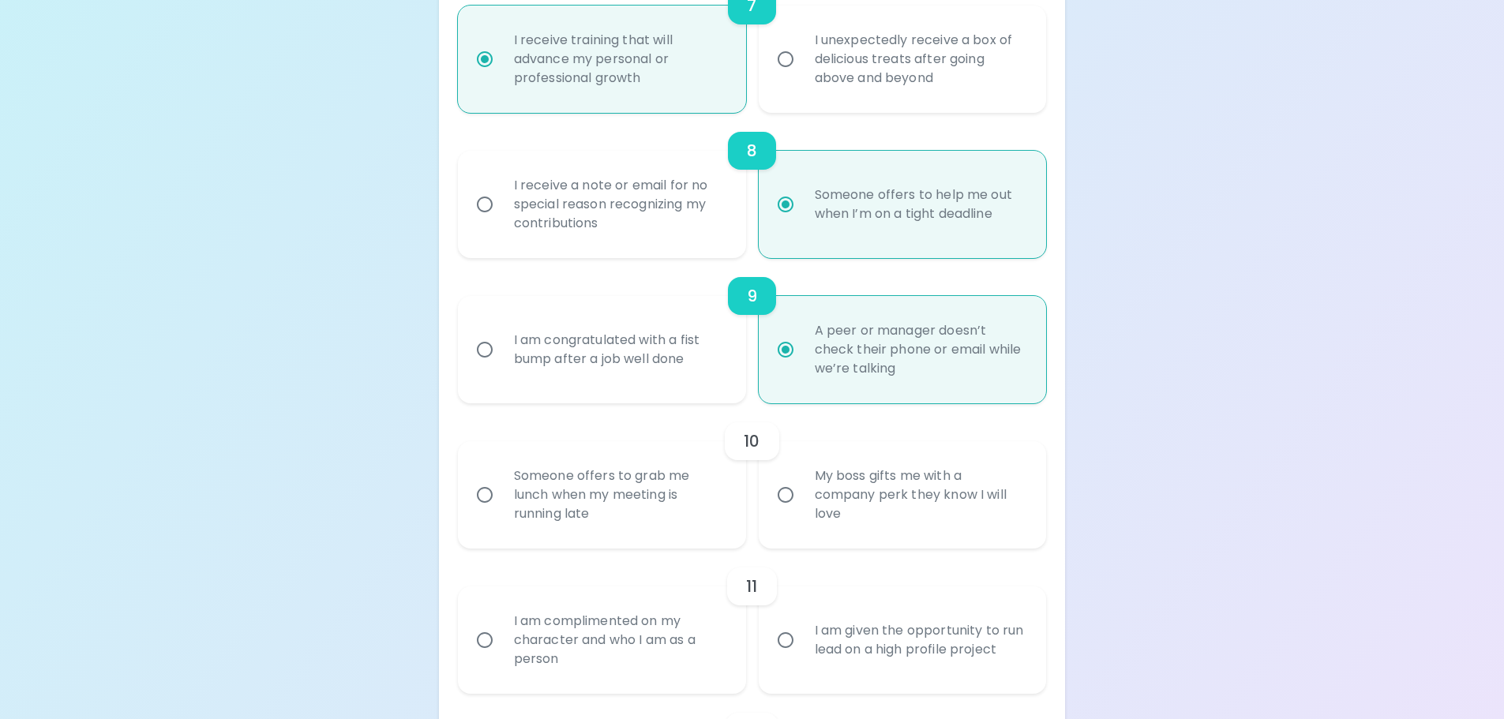
scroll to position [1295, 0]
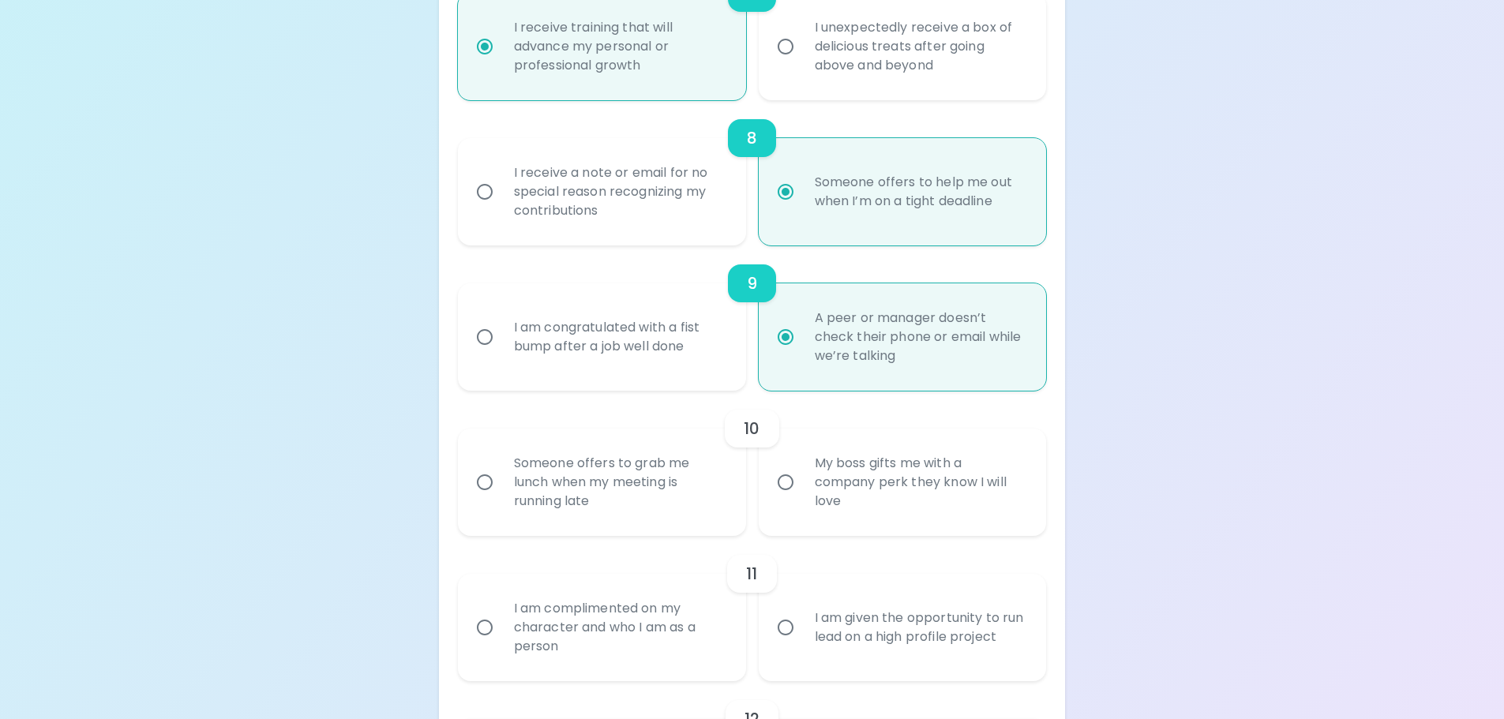
radio input "true"
click at [847, 484] on div "My boss gifts me with a company perk they know I will love" at bounding box center [920, 482] width 236 height 95
click at [802, 484] on input "My boss gifts me with a company perk they know I will love" at bounding box center [785, 482] width 33 height 33
radio input "false"
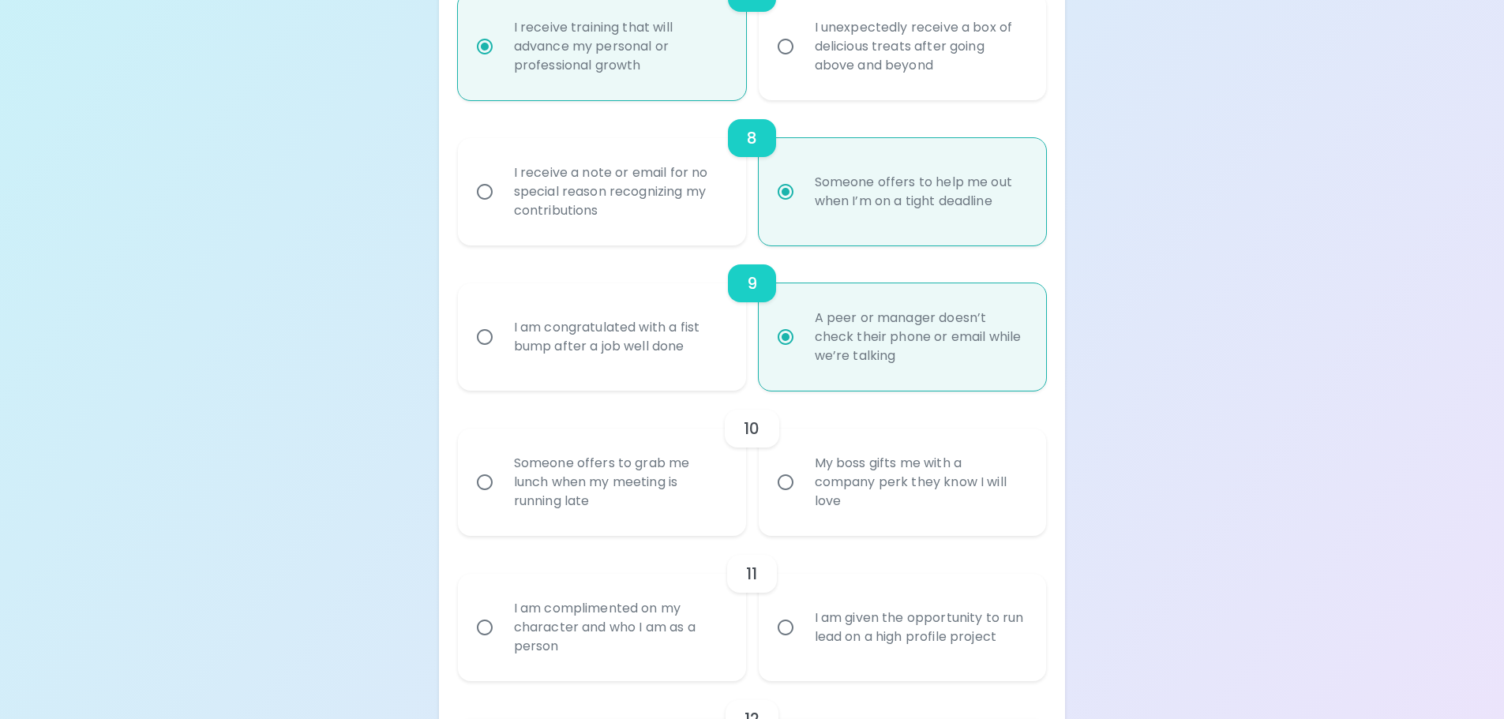
radio input "false"
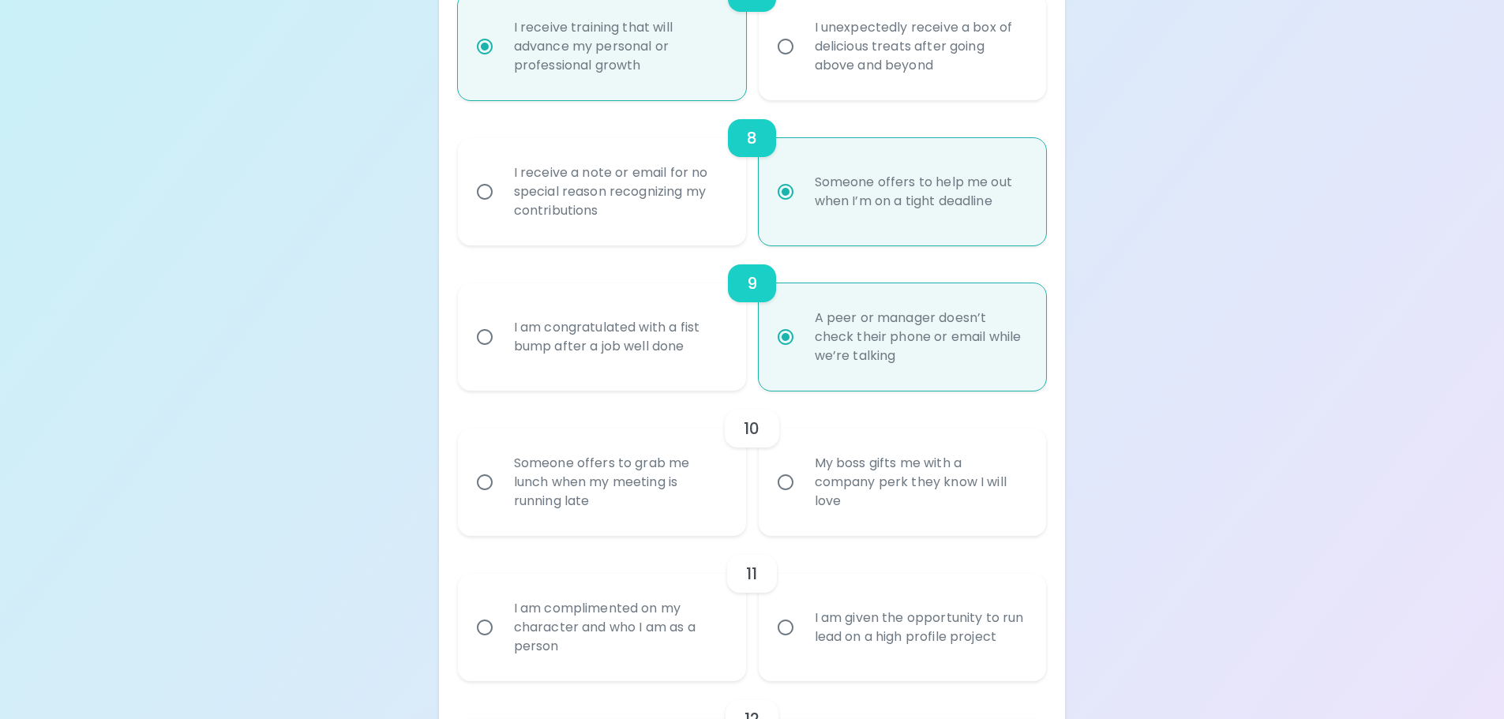
radio input "false"
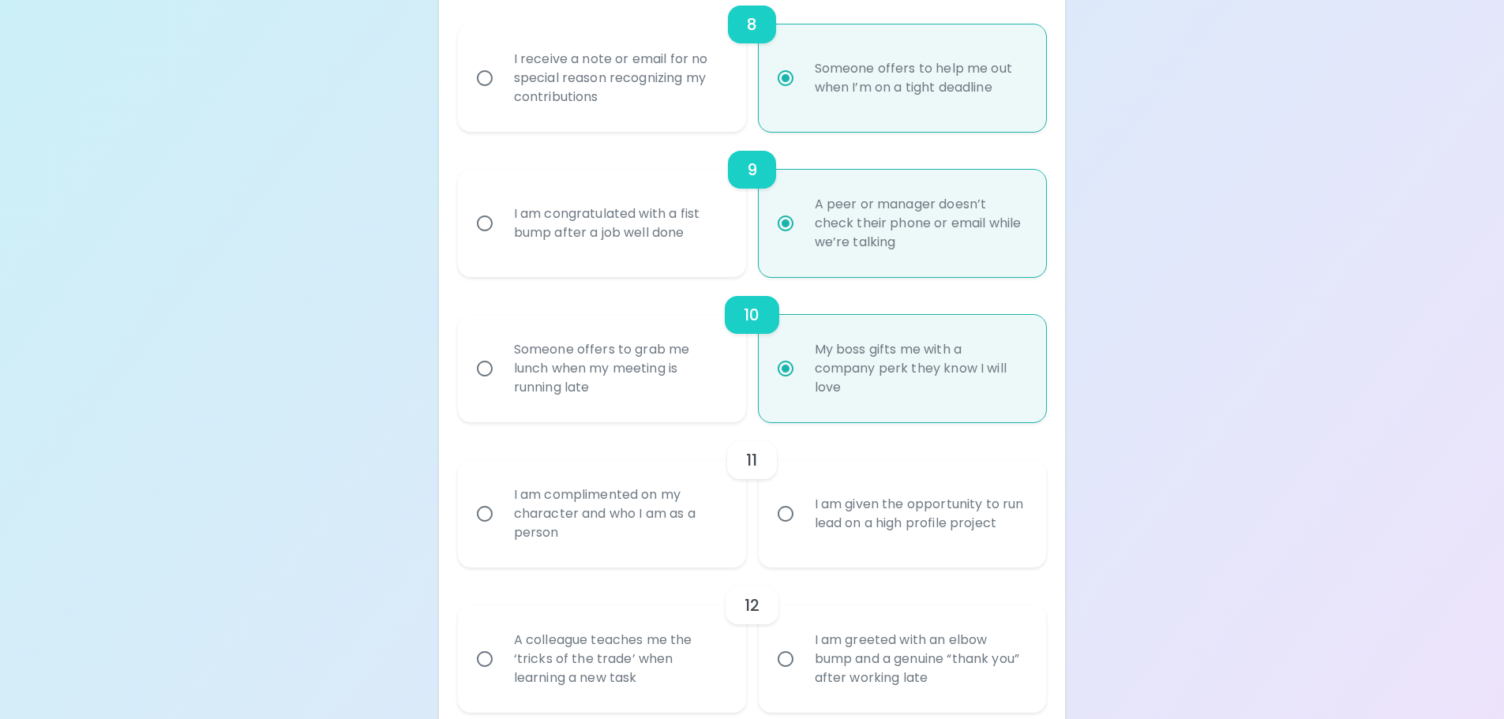
scroll to position [1421, 0]
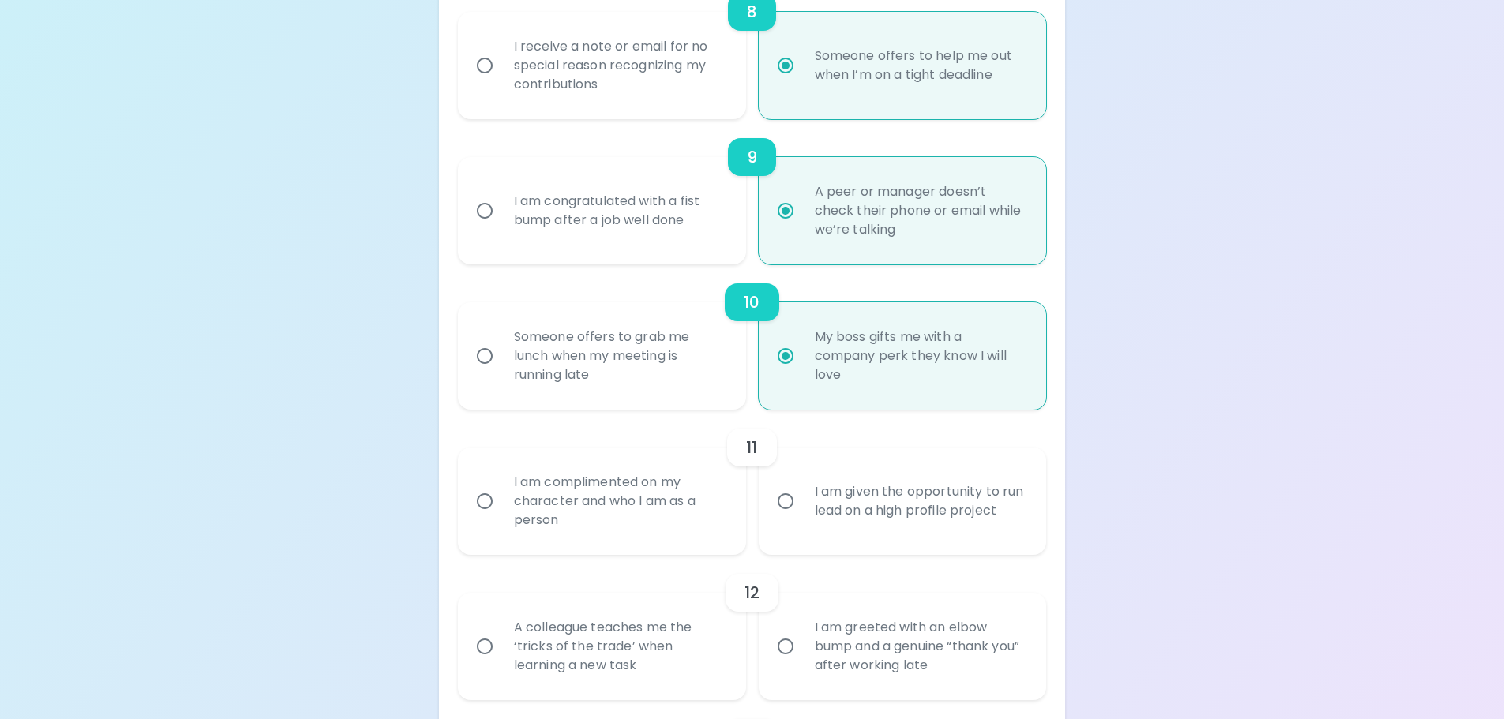
radio input "true"
click at [964, 501] on div "I am given the opportunity to run lead on a high profile project" at bounding box center [920, 501] width 236 height 76
click at [802, 501] on input "I am given the opportunity to run lead on a high profile project" at bounding box center [785, 501] width 33 height 33
radio input "false"
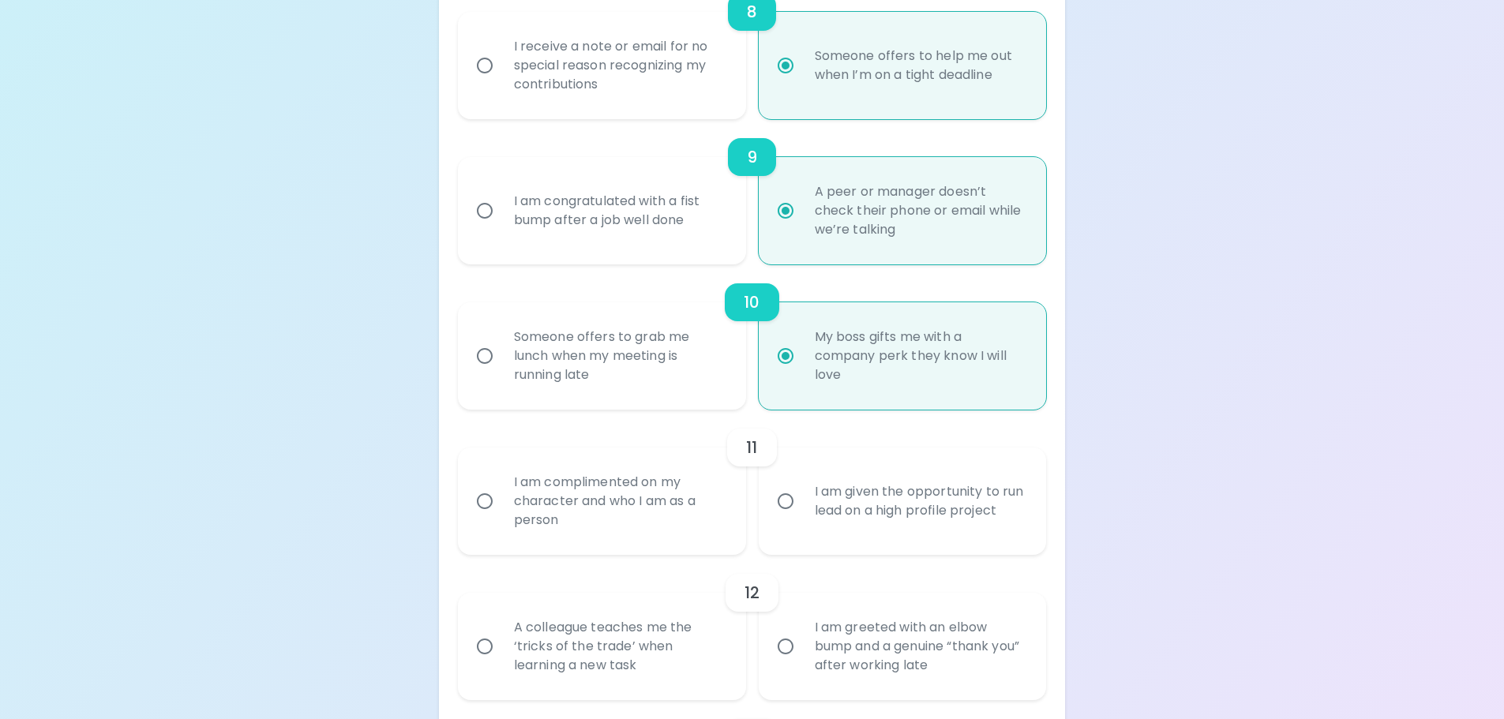
radio input "false"
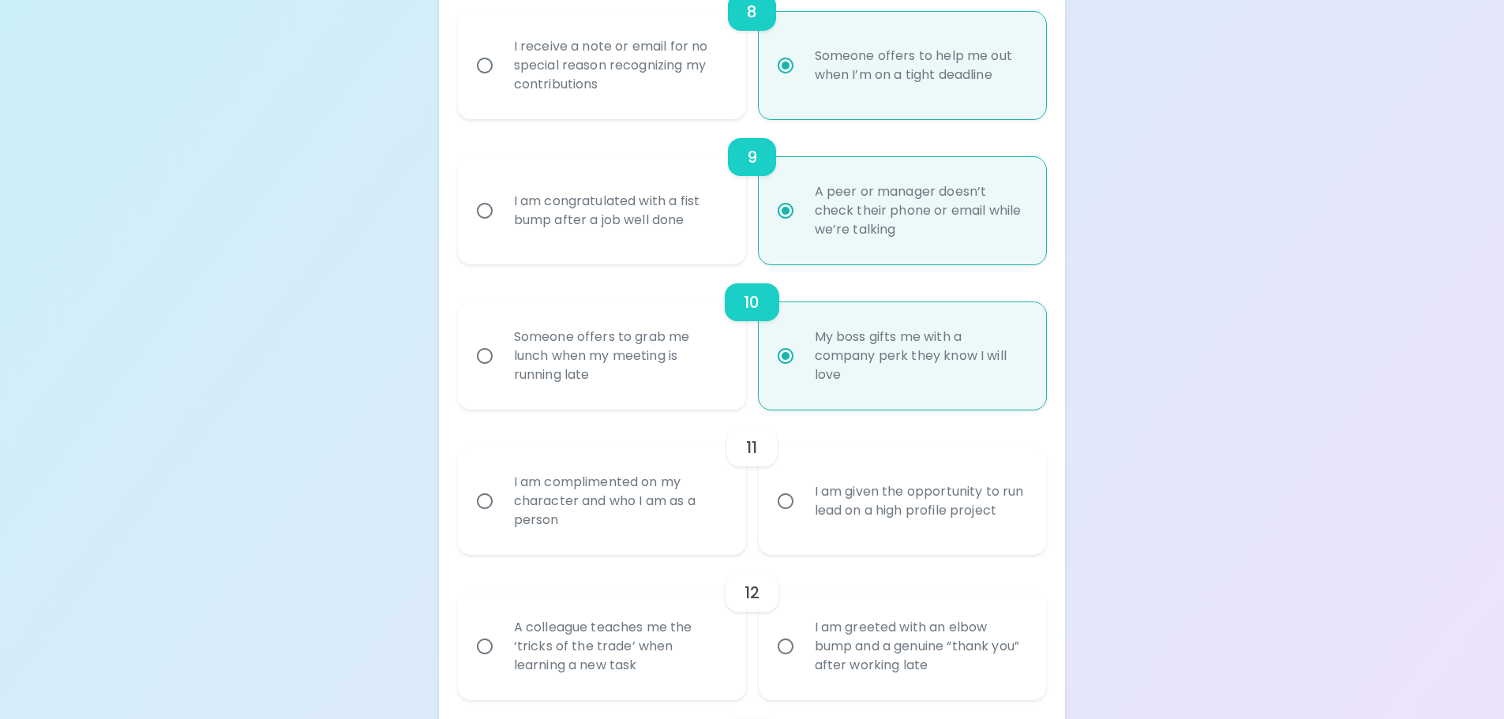
radio input "false"
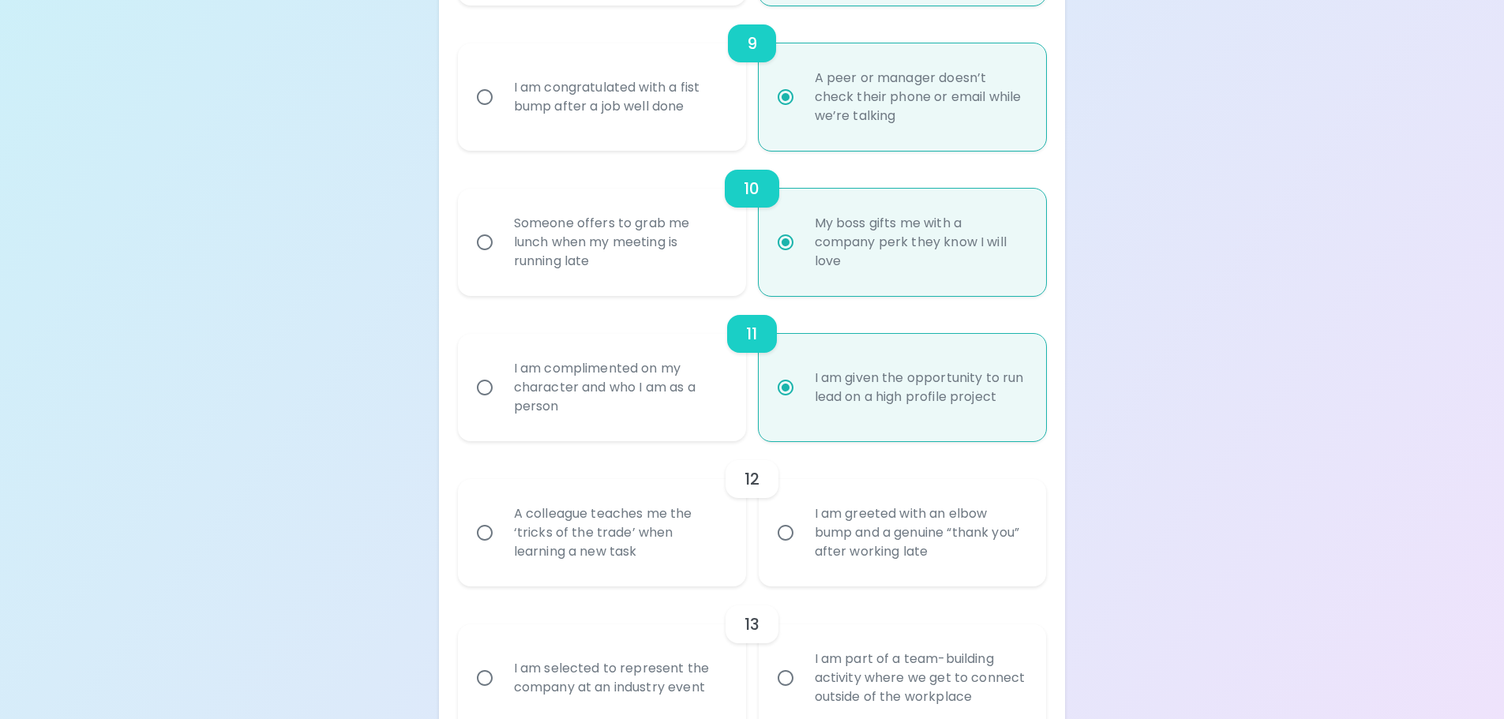
scroll to position [1548, 0]
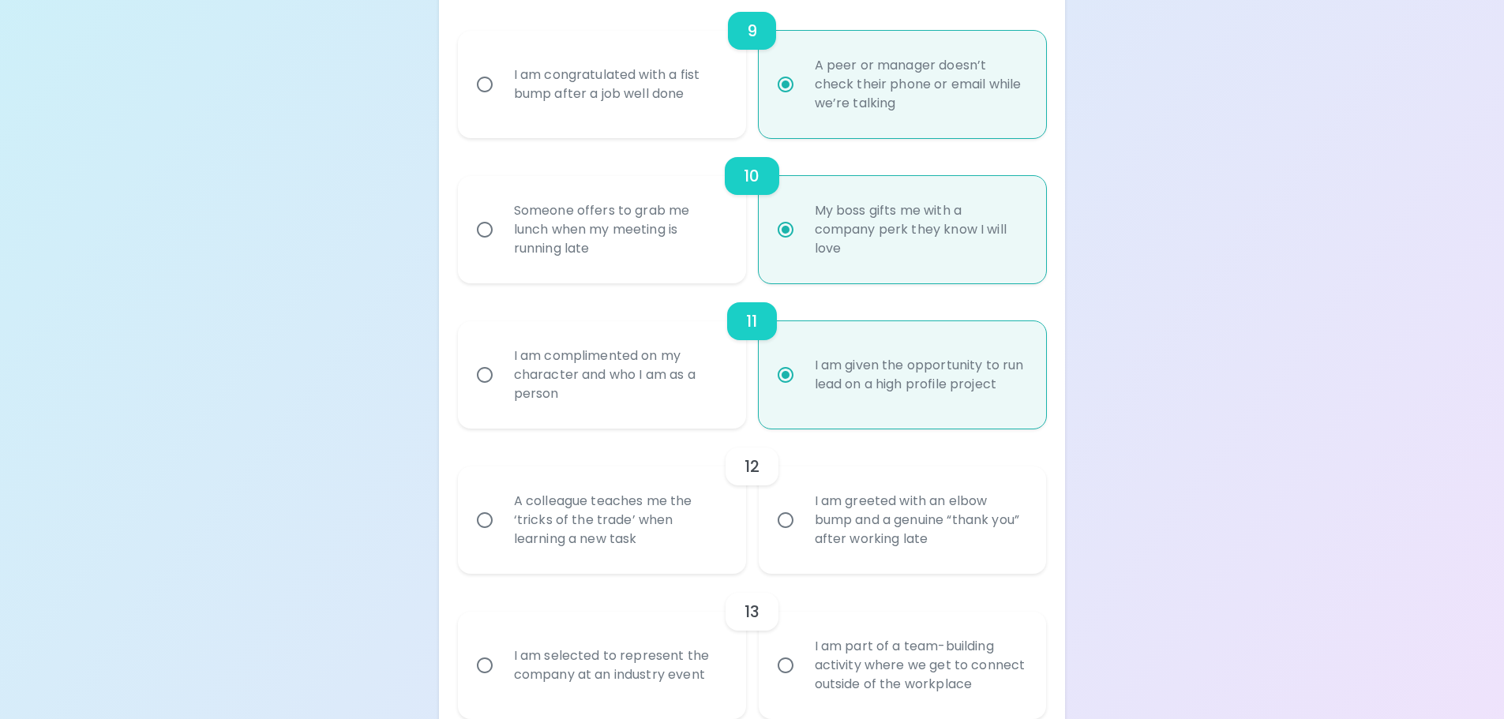
radio input "true"
click at [655, 526] on div "A colleague teaches me the ‘tricks of the trade’ when learning a new task" at bounding box center [619, 520] width 236 height 95
click at [501, 526] on input "A colleague teaches me the ‘tricks of the trade’ when learning a new task" at bounding box center [484, 520] width 33 height 33
radio input "false"
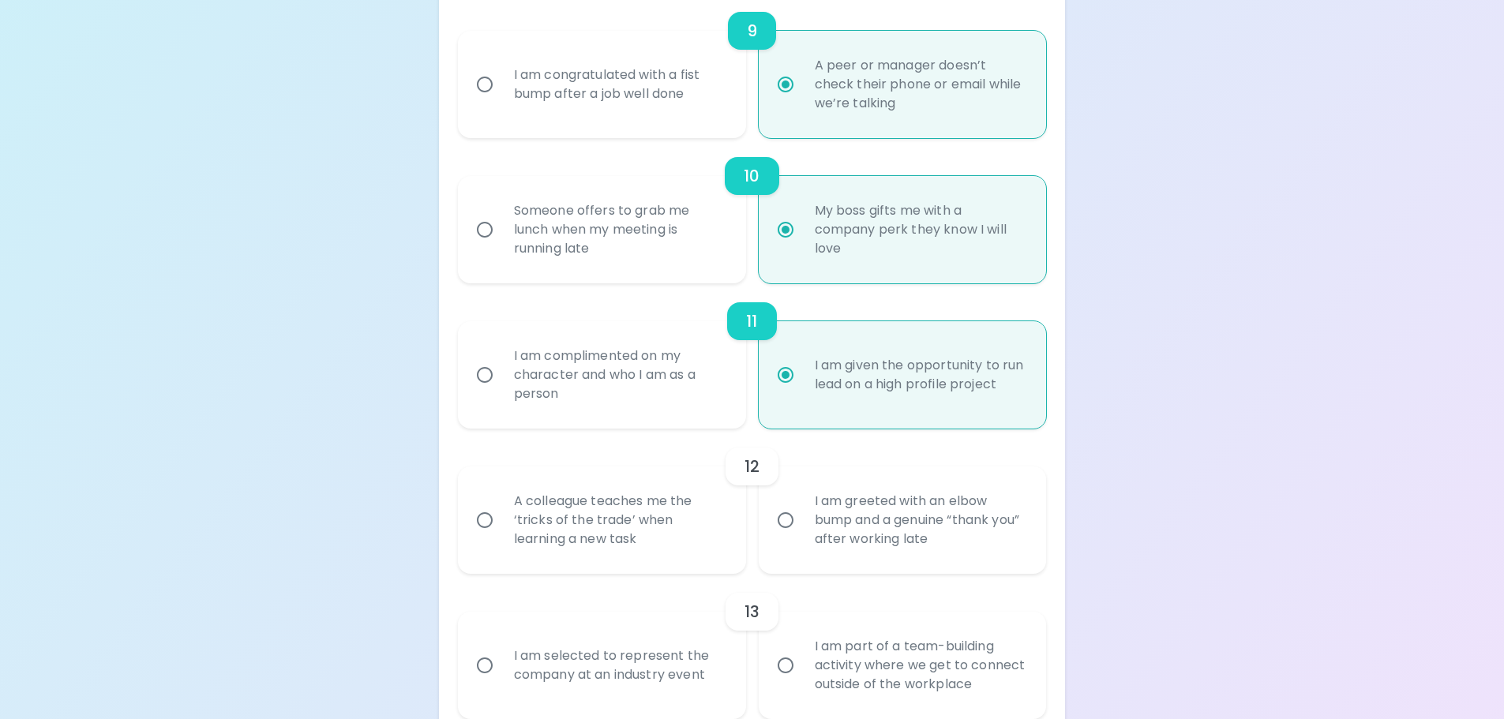
radio input "false"
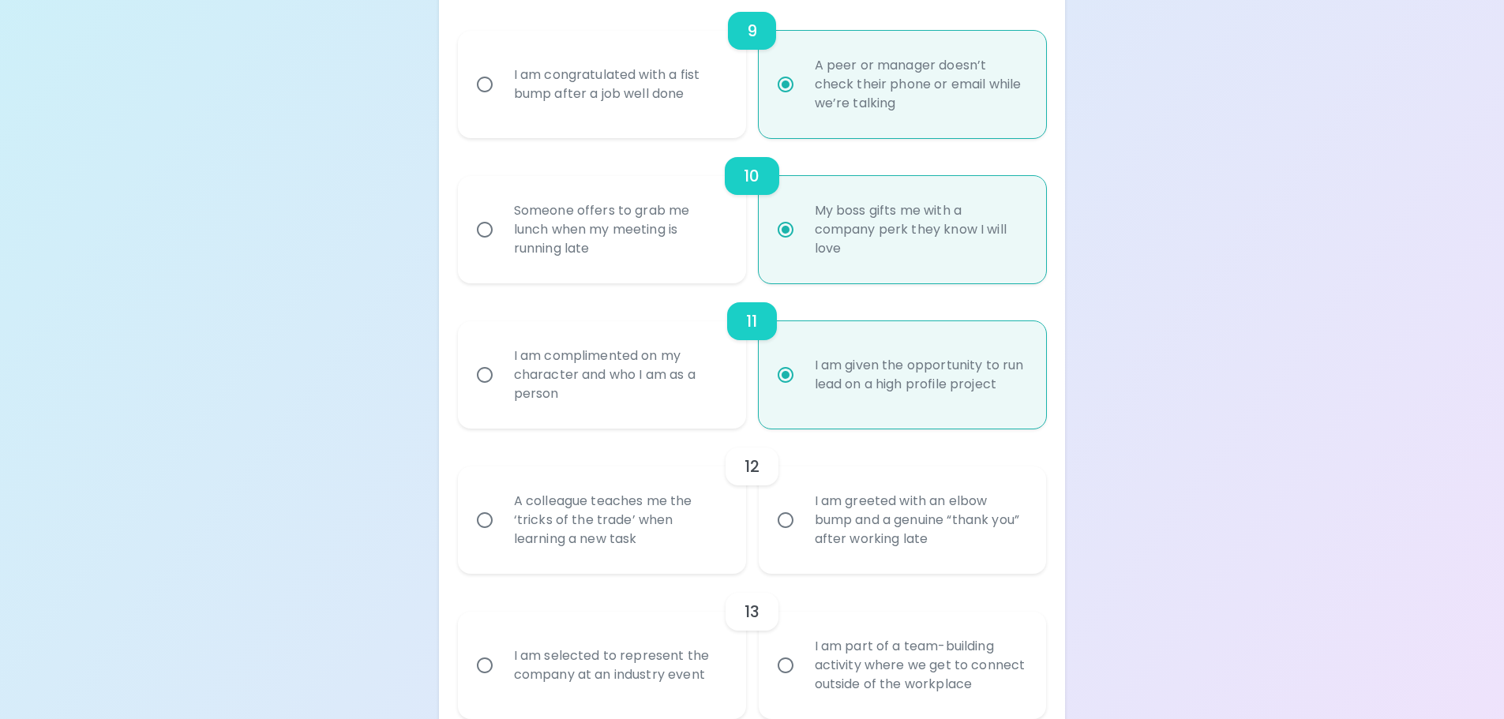
radio input "false"
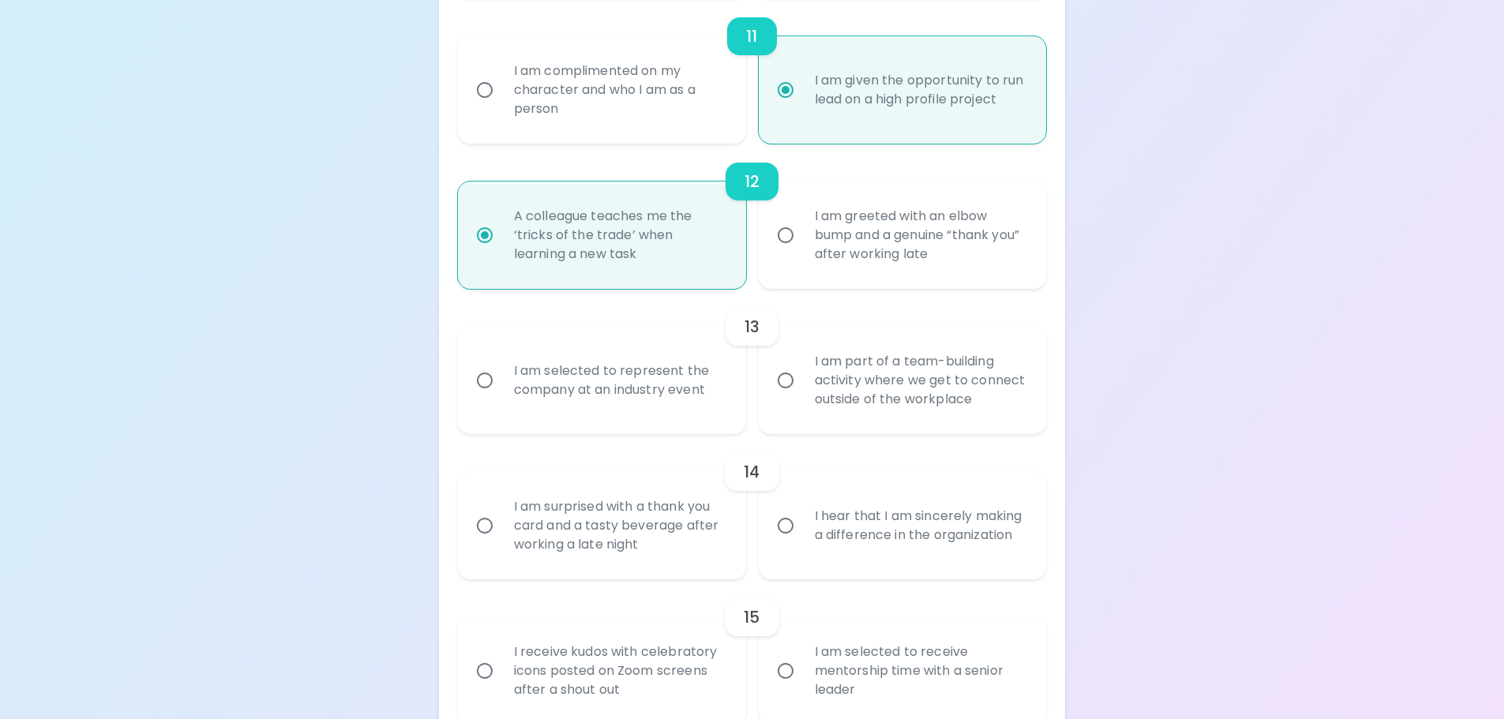
scroll to position [1916, 0]
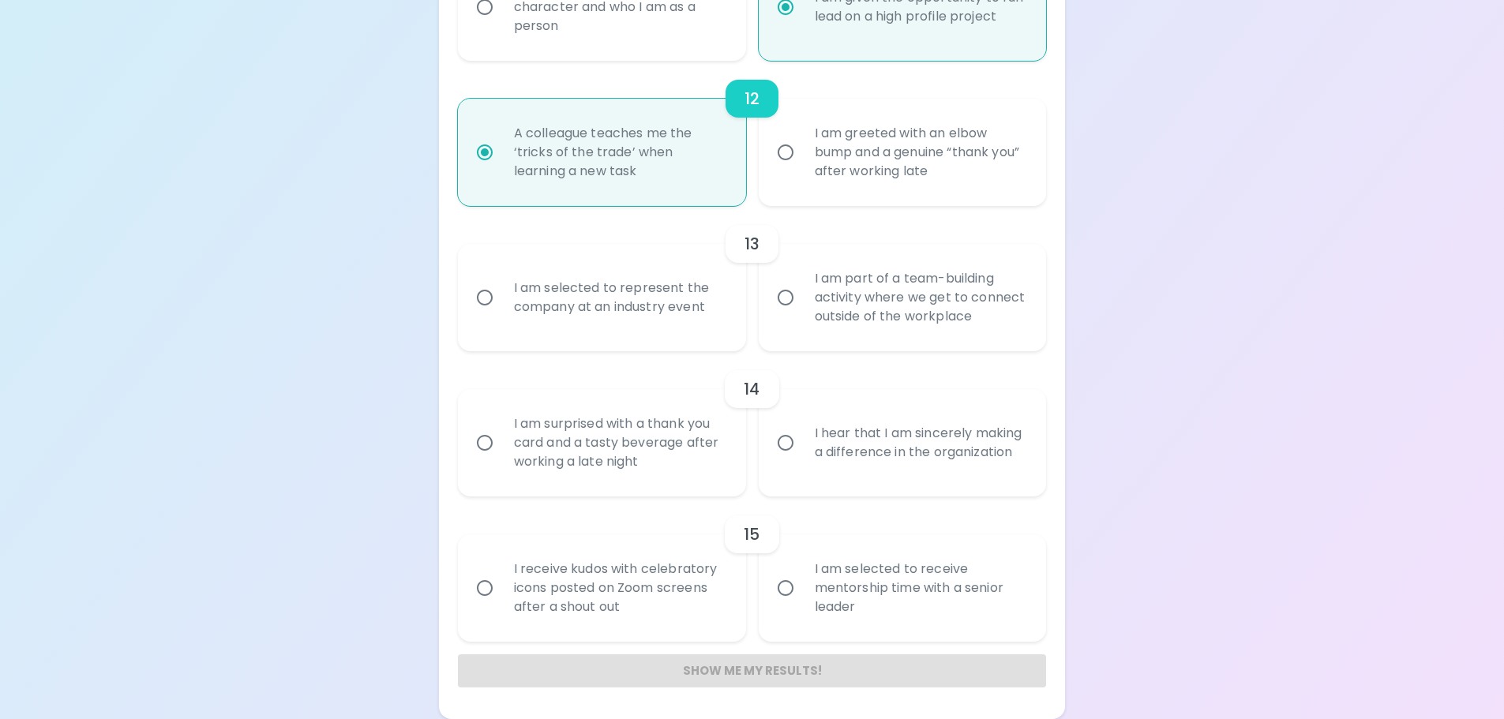
radio input "true"
click at [588, 291] on div "I am selected to represent the company at an industry event" at bounding box center [619, 298] width 236 height 76
click at [501, 291] on input "I am selected to represent the company at an industry event" at bounding box center [484, 297] width 33 height 33
radio input "false"
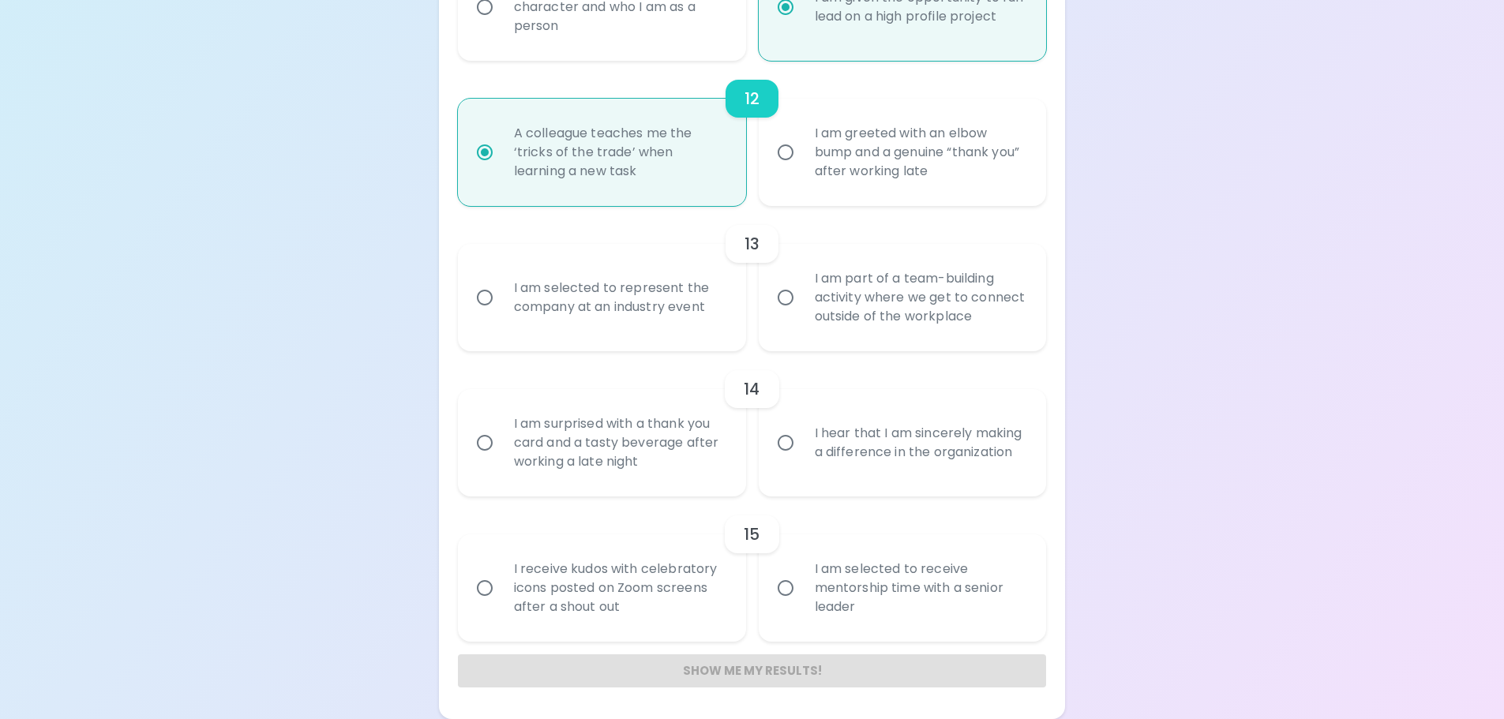
radio input "false"
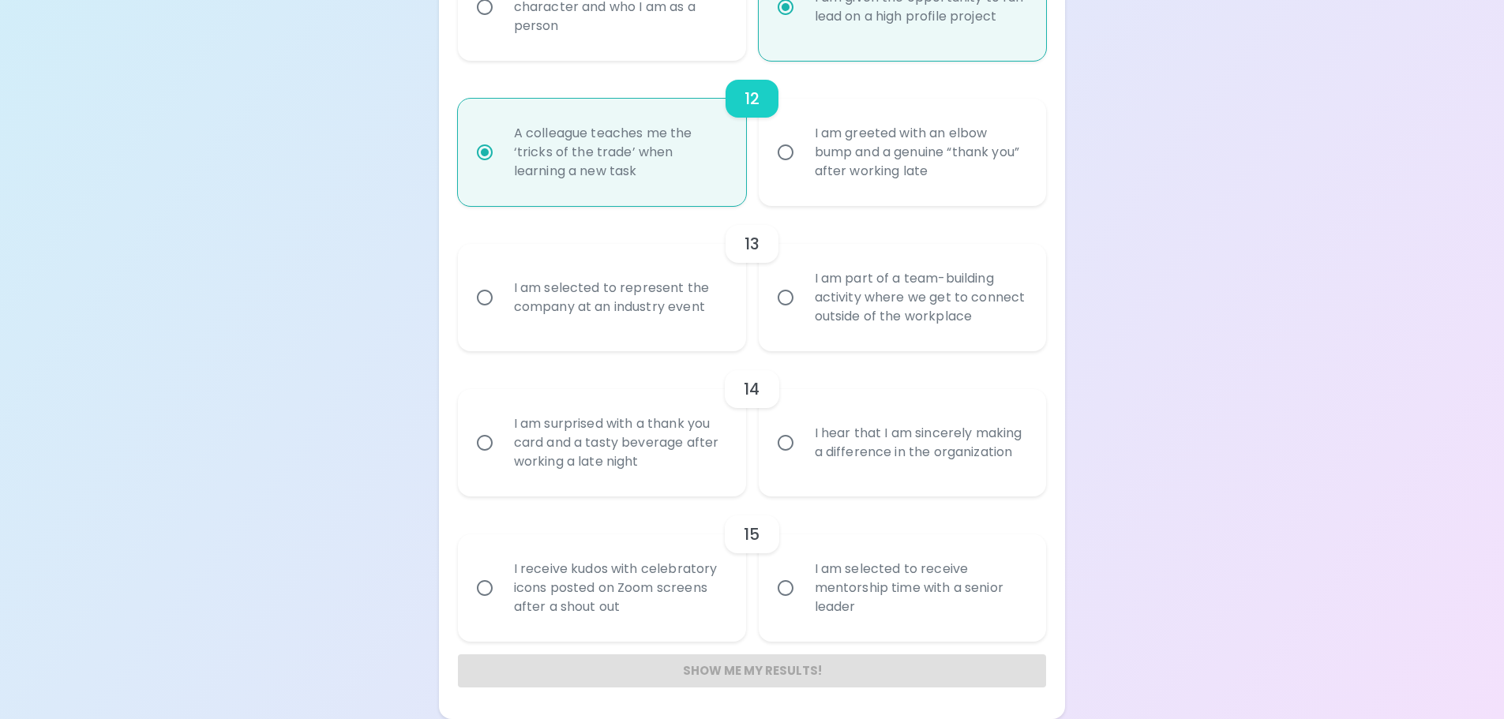
radio input "false"
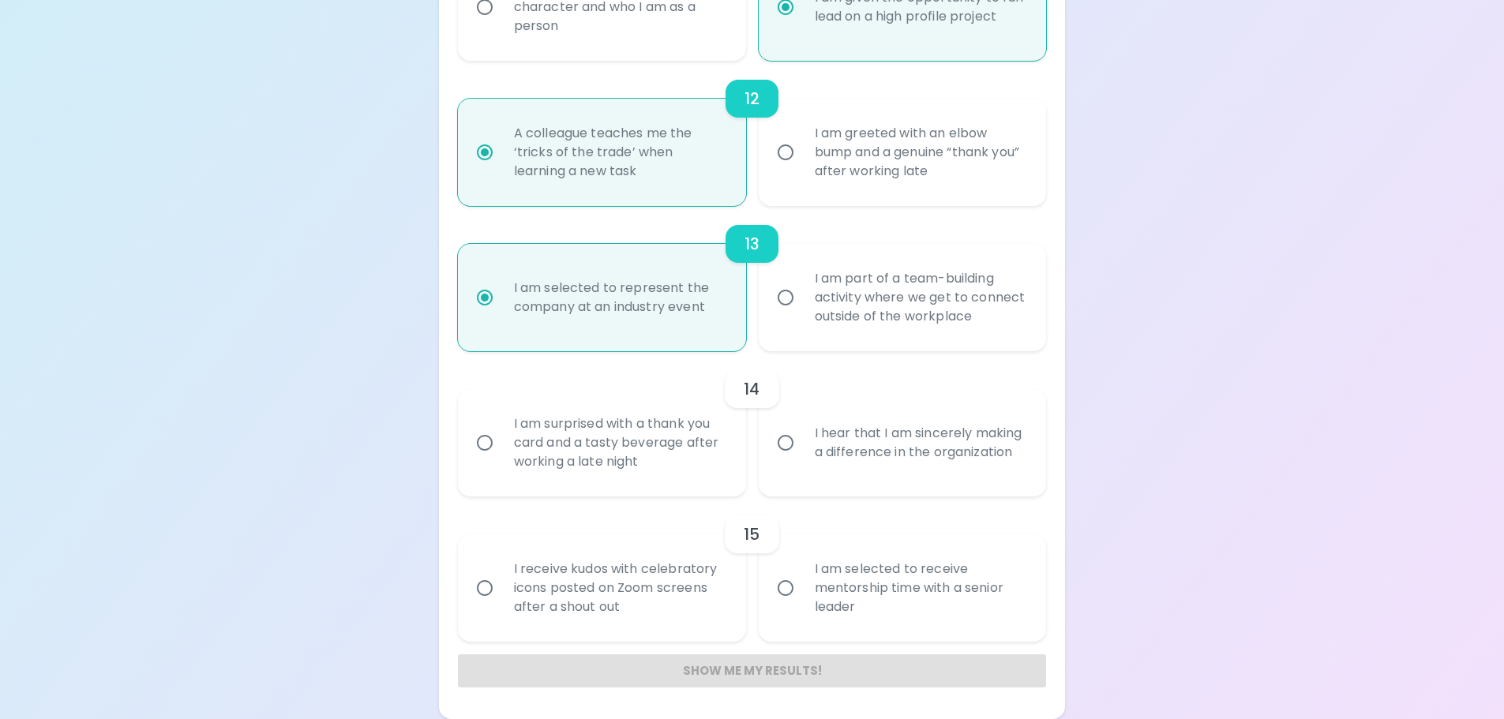
radio input "true"
click at [959, 446] on div "I hear that I am sincerely making a difference in the organization" at bounding box center [920, 443] width 236 height 76
click at [802, 446] on input "I hear that I am sincerely making a difference in the organization" at bounding box center [785, 442] width 33 height 33
radio input "false"
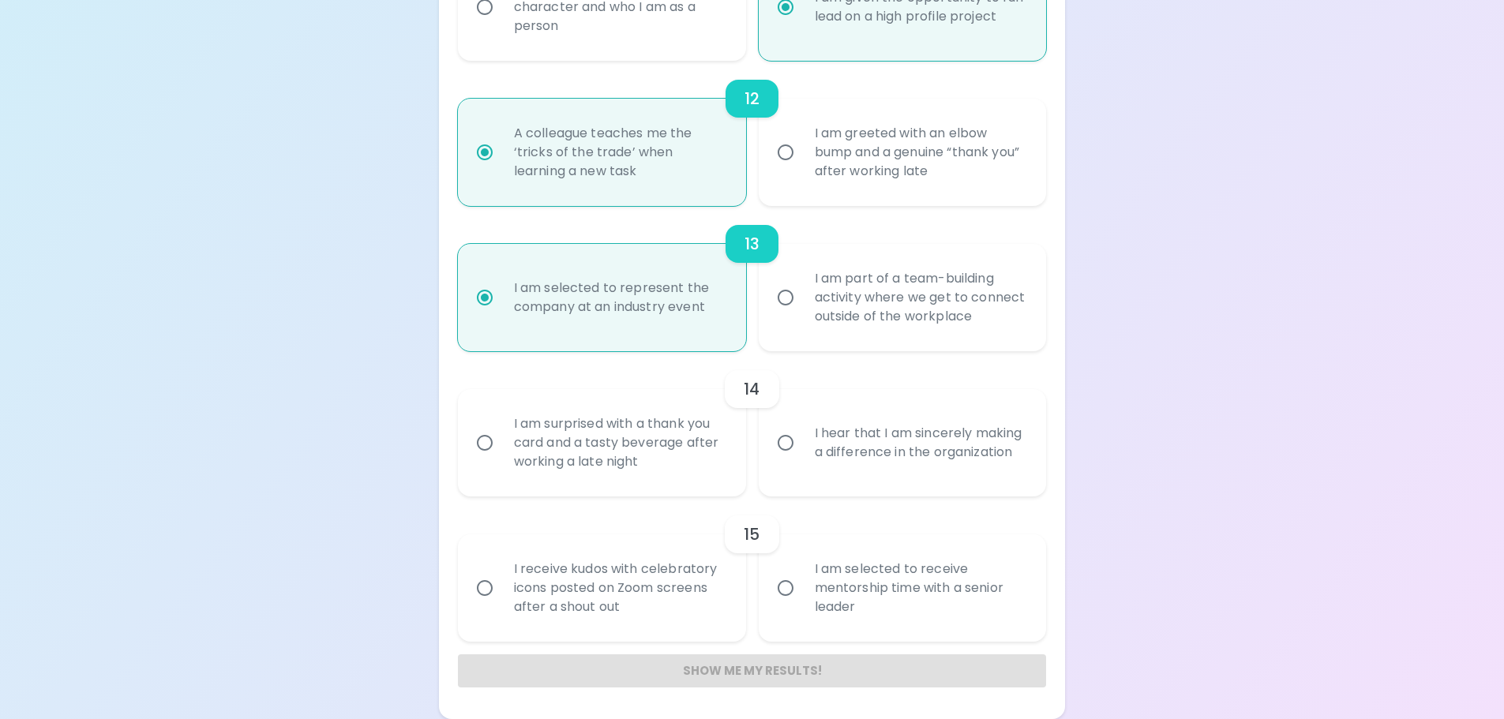
radio input "false"
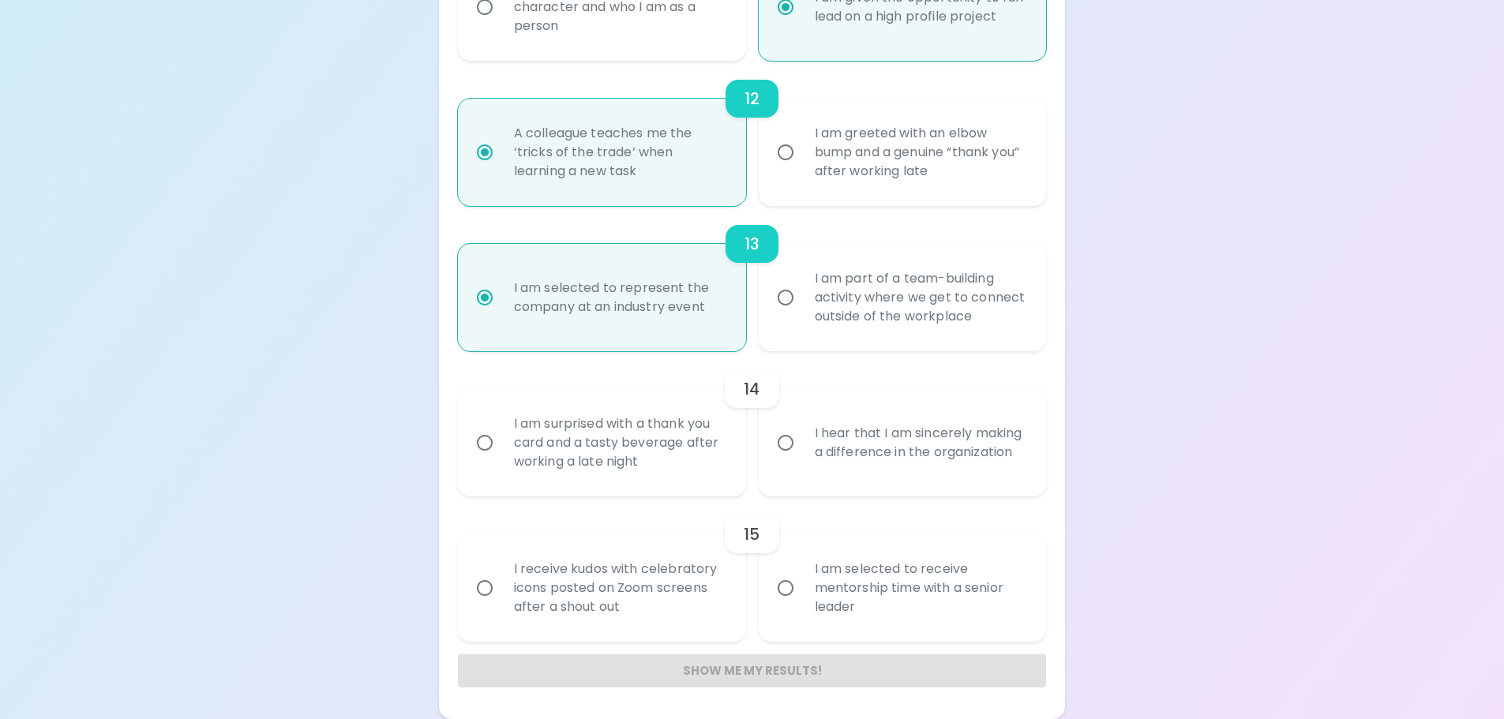
radio input "false"
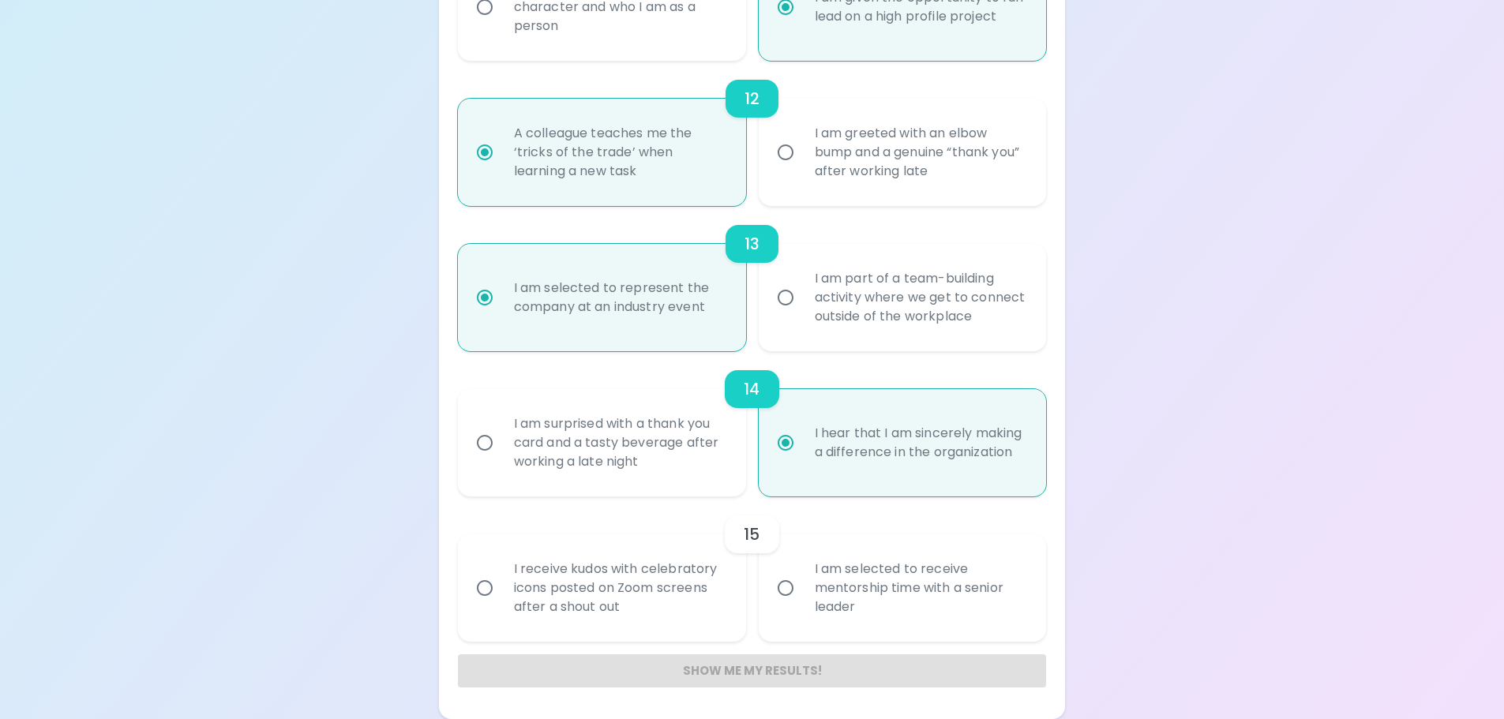
radio input "true"
click at [944, 572] on div "I am selected to receive mentorship time with a senior leader" at bounding box center [920, 588] width 236 height 95
click at [802, 572] on input "I am selected to receive mentorship time with a senior leader" at bounding box center [785, 588] width 33 height 33
radio input "false"
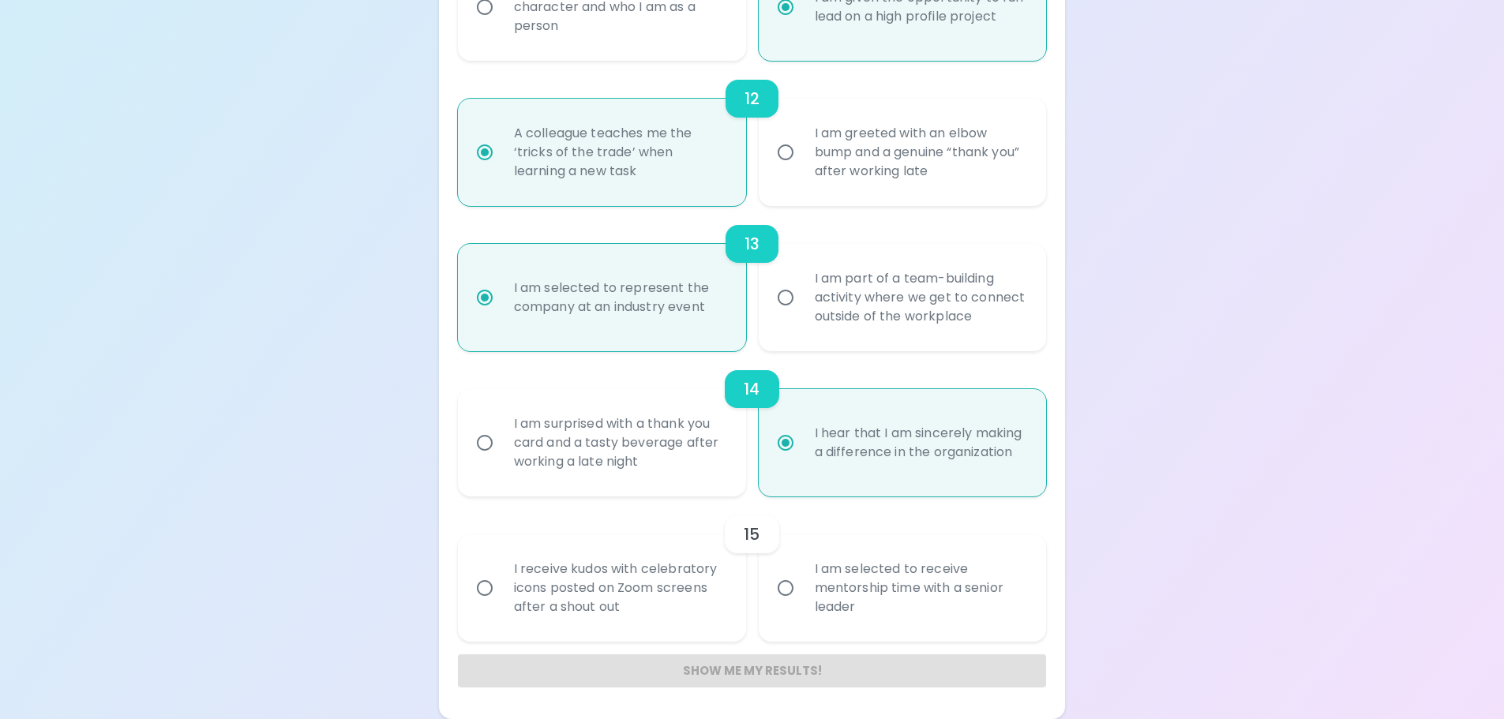
radio input "false"
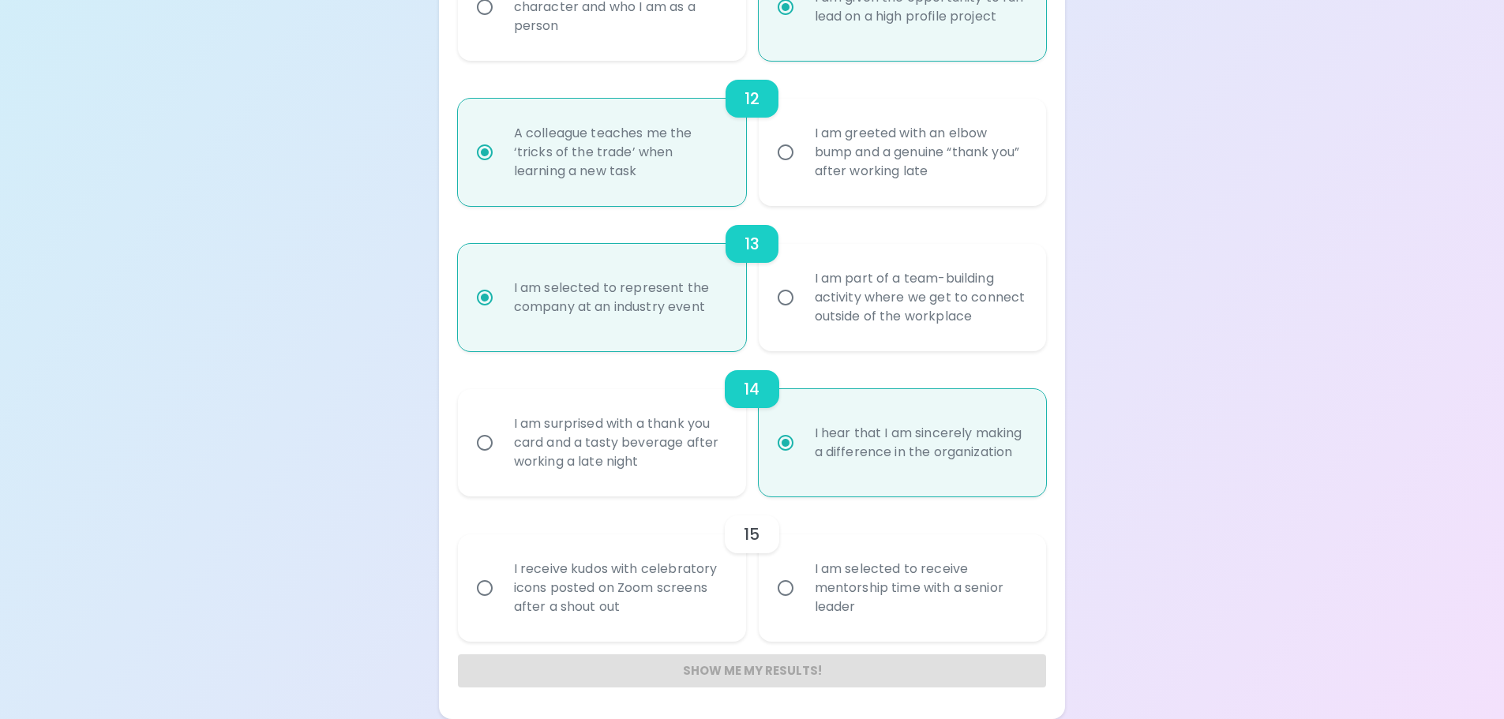
radio input "false"
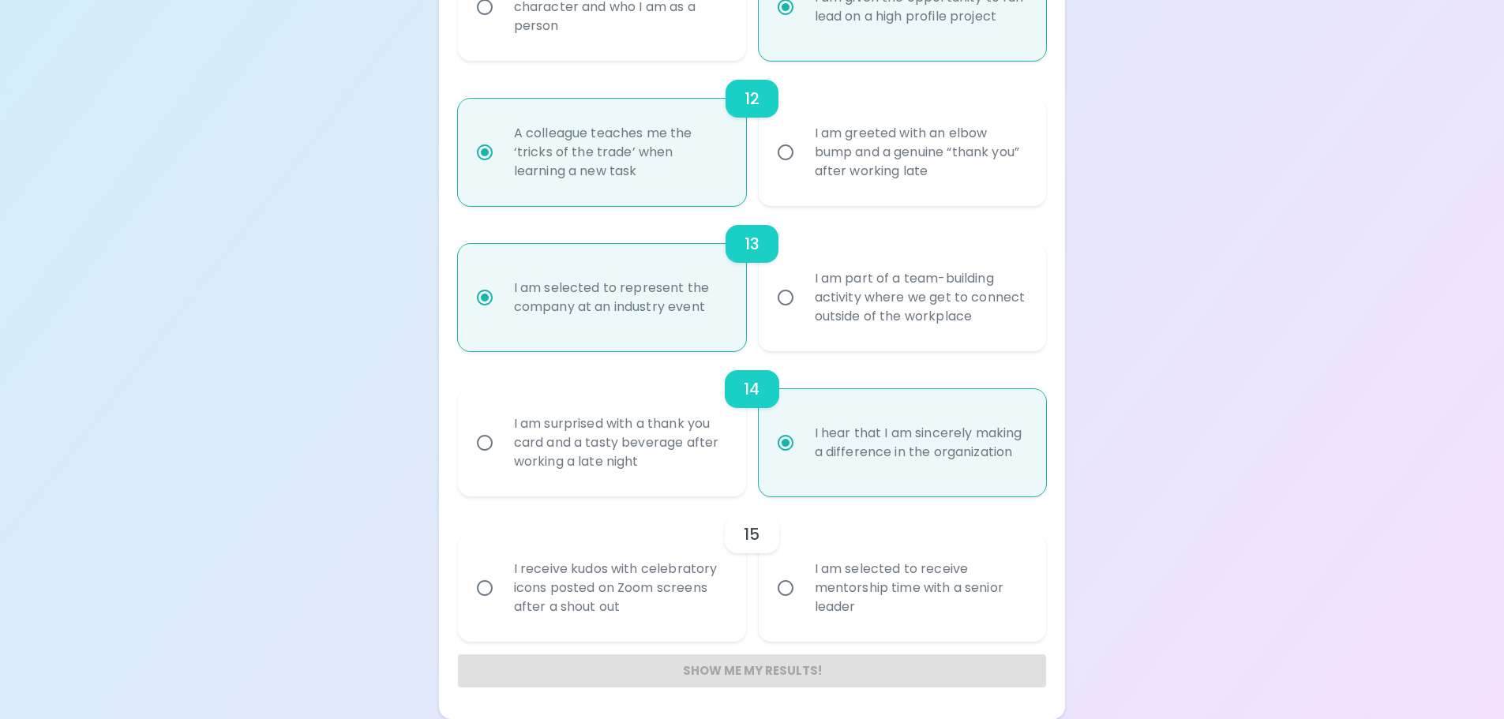
radio input "false"
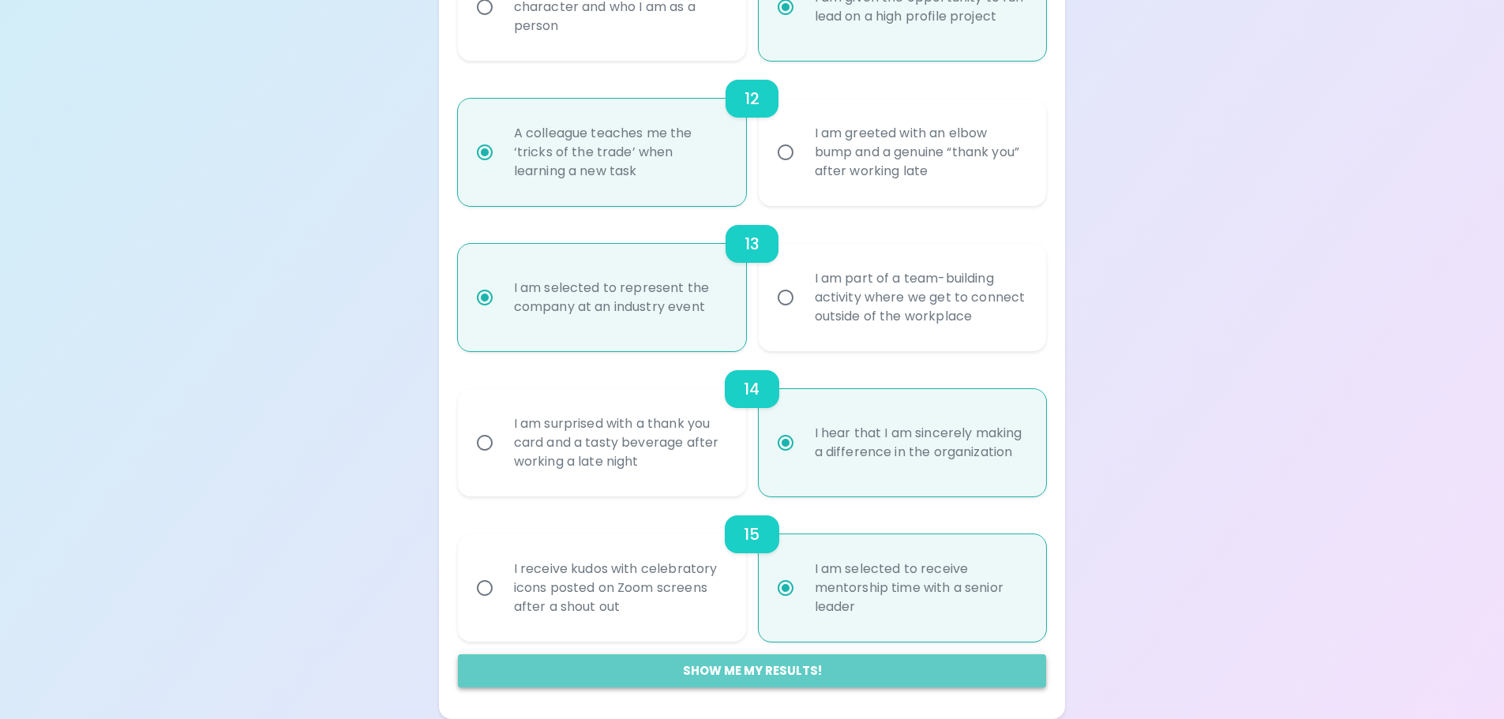
radio input "true"
click at [850, 667] on button "Show me my results!" at bounding box center [752, 671] width 589 height 33
radio input "false"
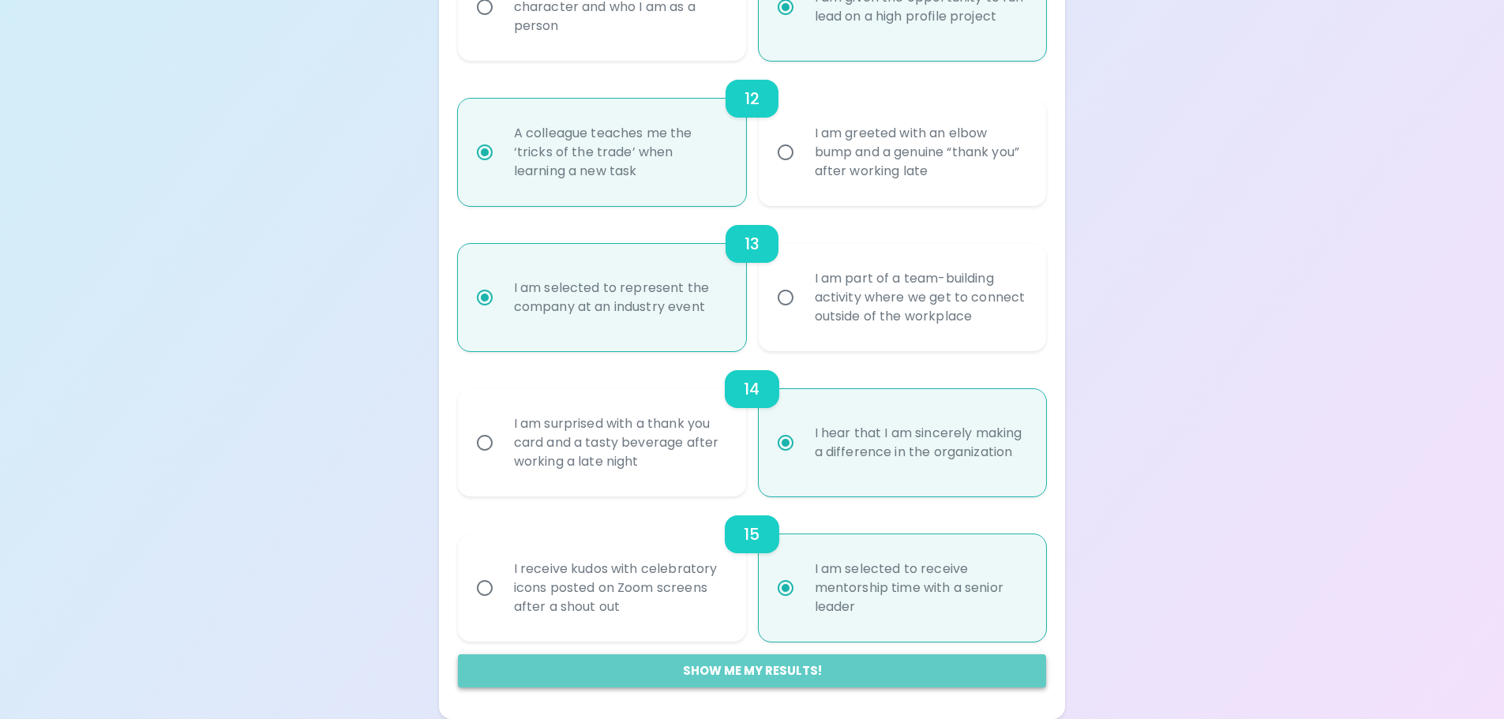
radio input "false"
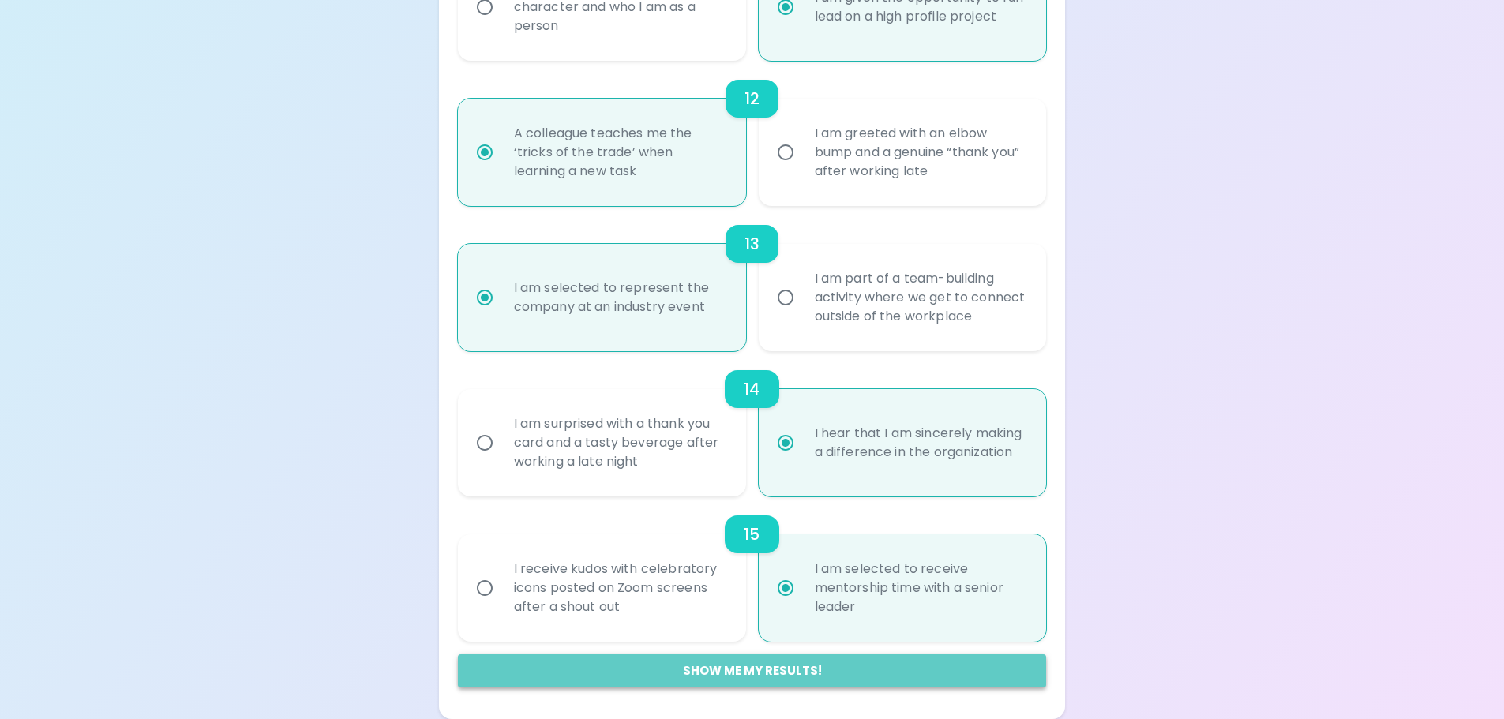
radio input "false"
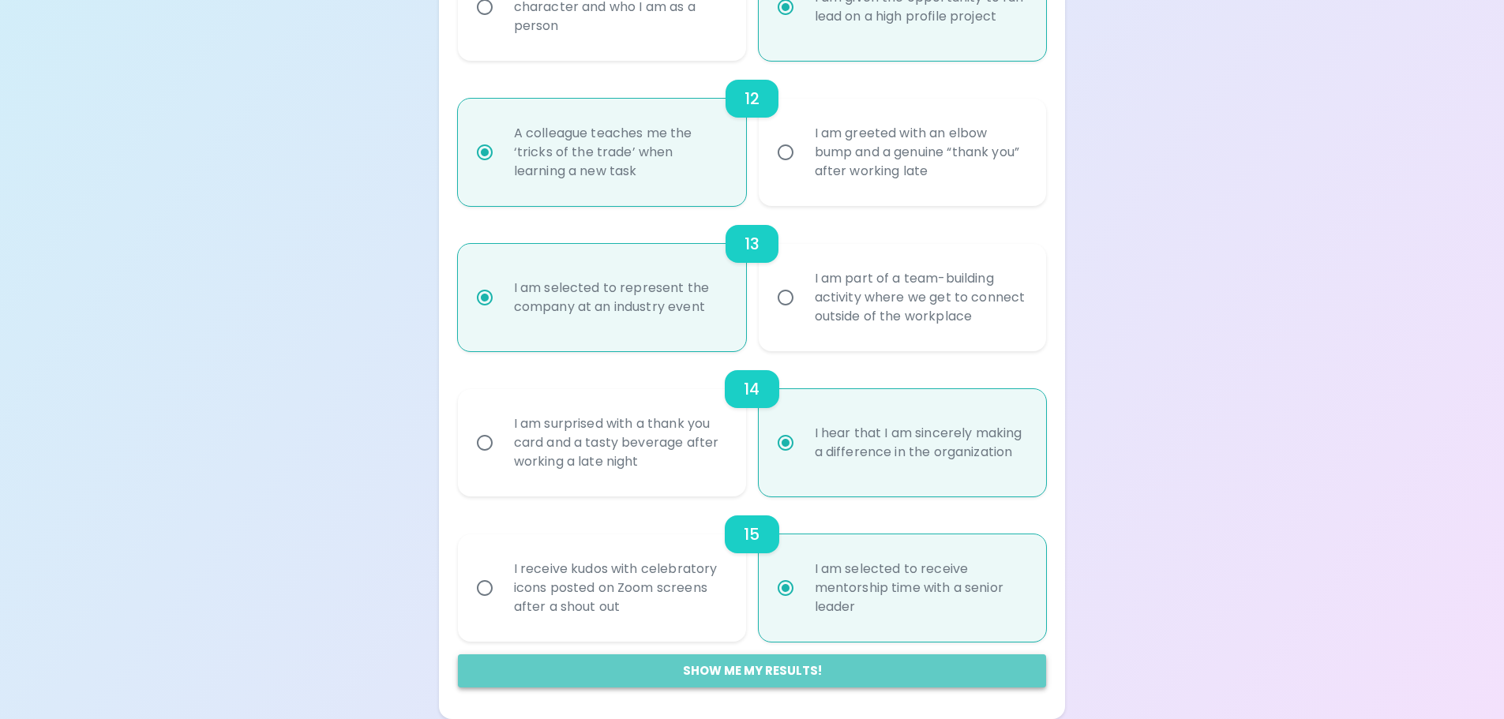
radio input "false"
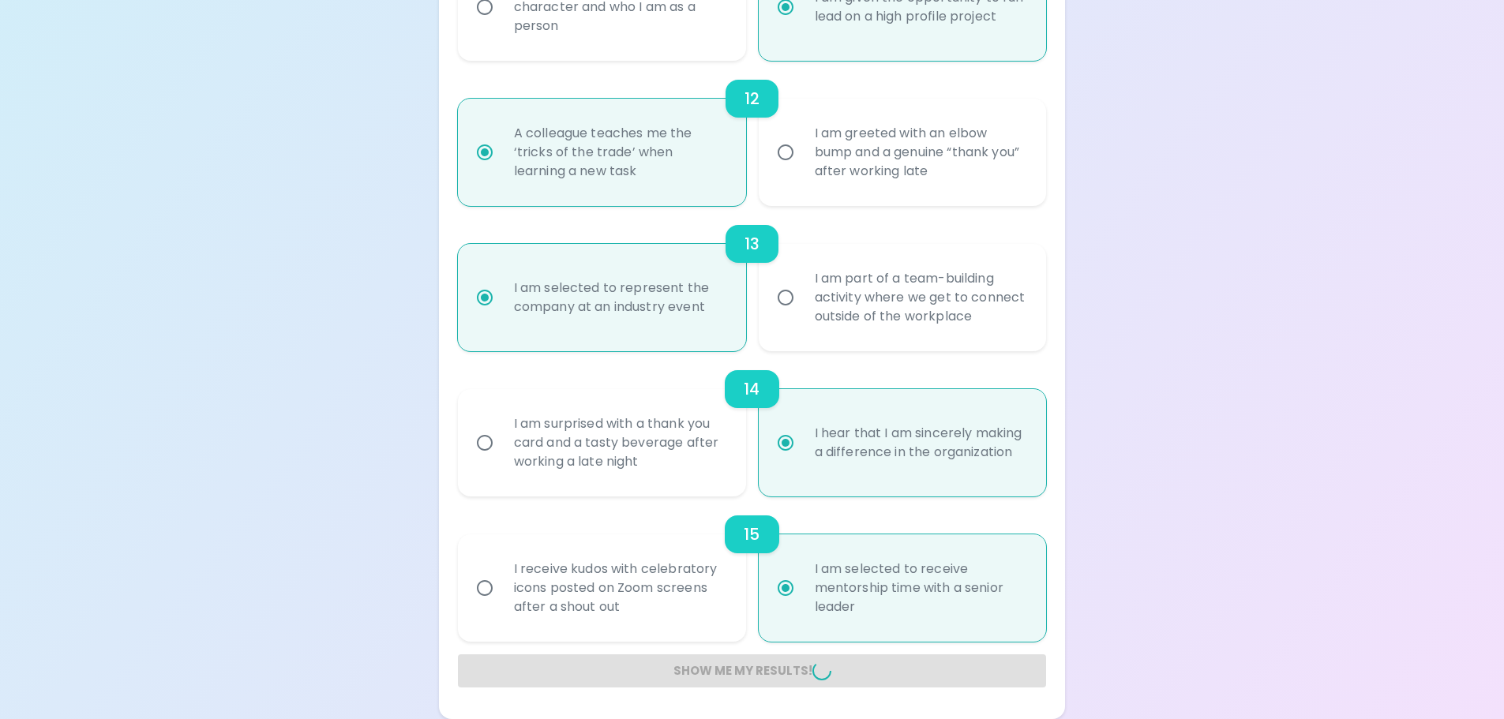
radio input "false"
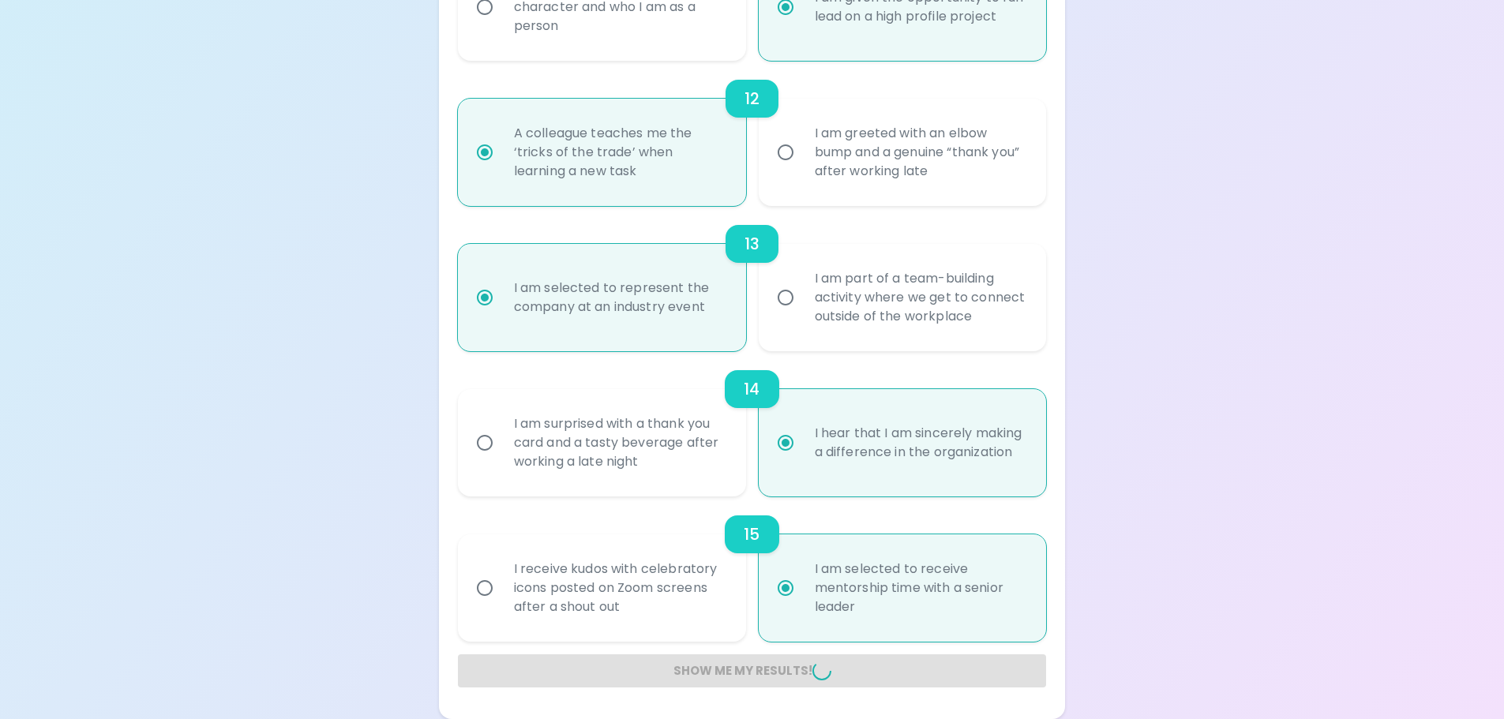
radio input "false"
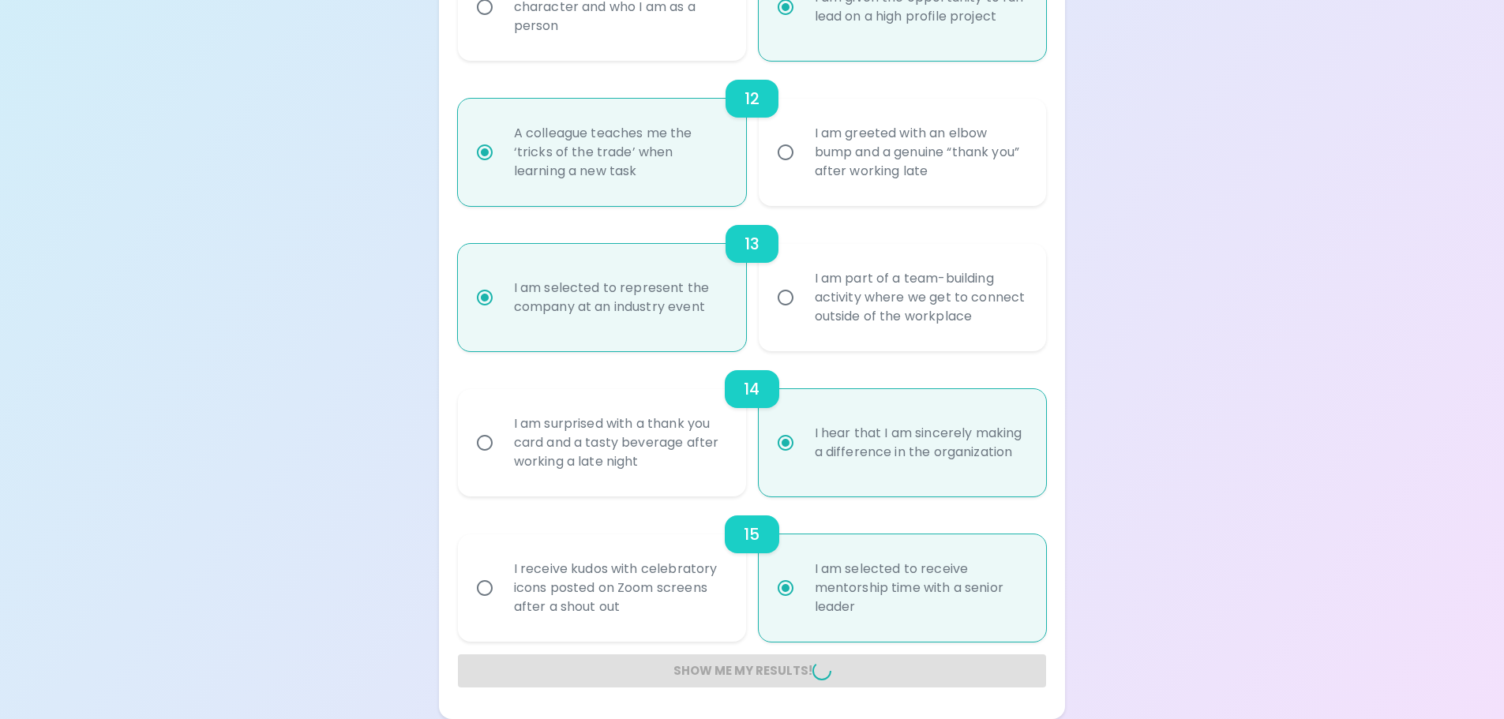
radio input "false"
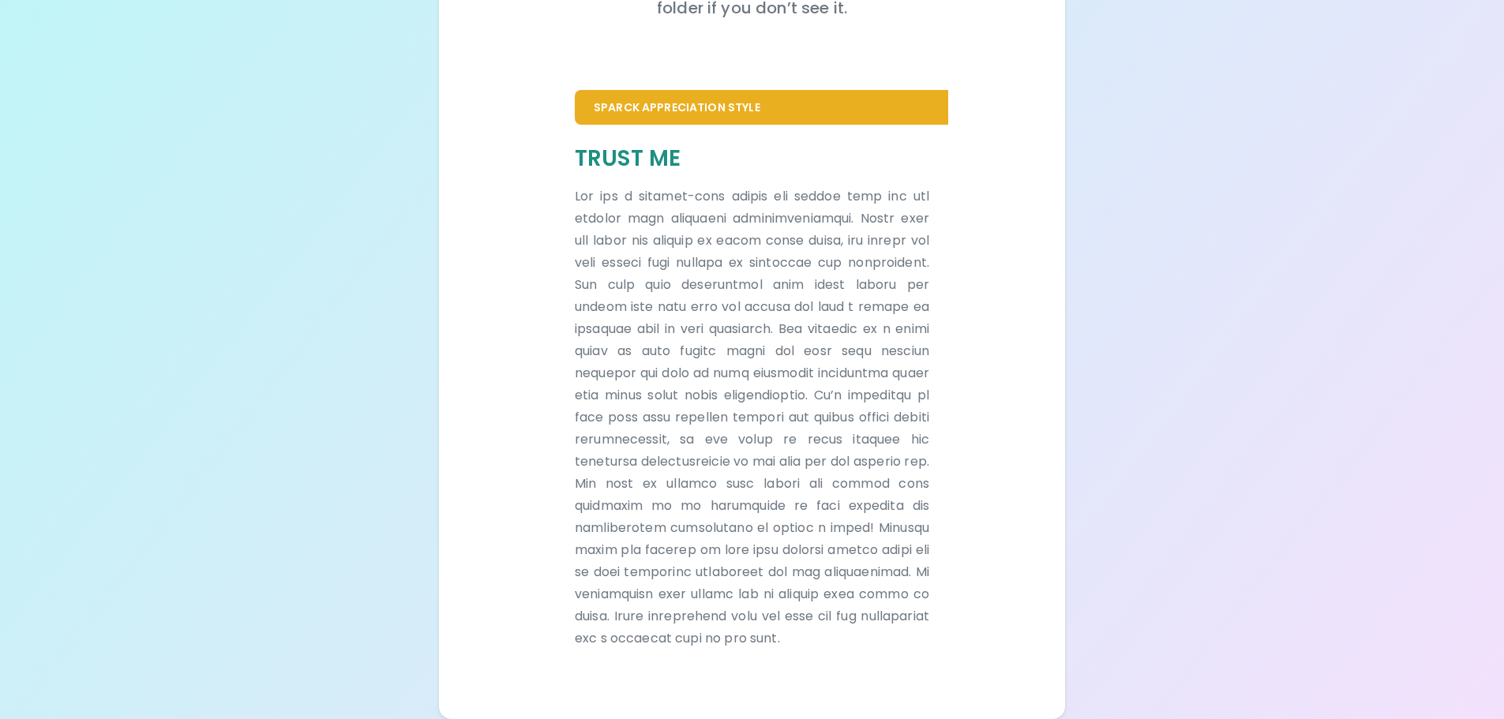
scroll to position [298, 0]
